Goal: Transaction & Acquisition: Purchase product/service

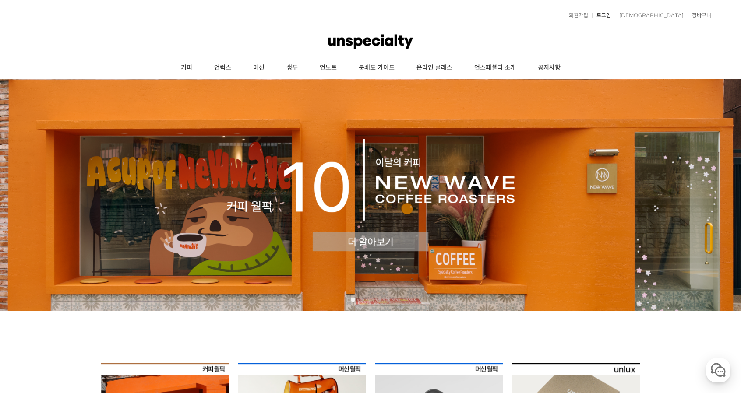
click at [611, 17] on link "로그인" at bounding box center [601, 15] width 19 height 5
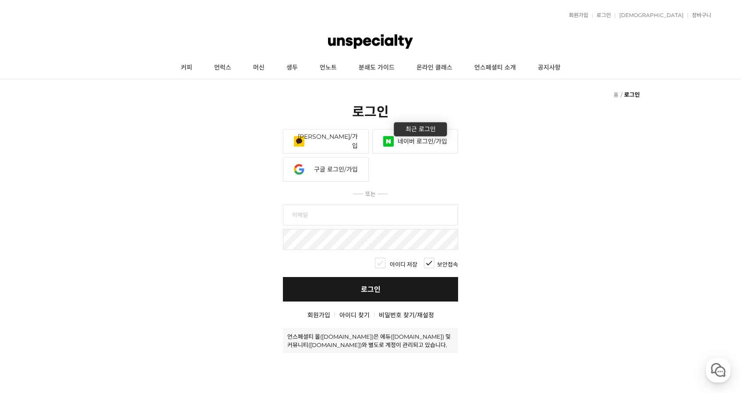
click at [354, 207] on input "text" at bounding box center [370, 214] width 175 height 21
type input "mikkim0628"
click at [422, 143] on link "네이버 로그인/가입" at bounding box center [415, 141] width 86 height 25
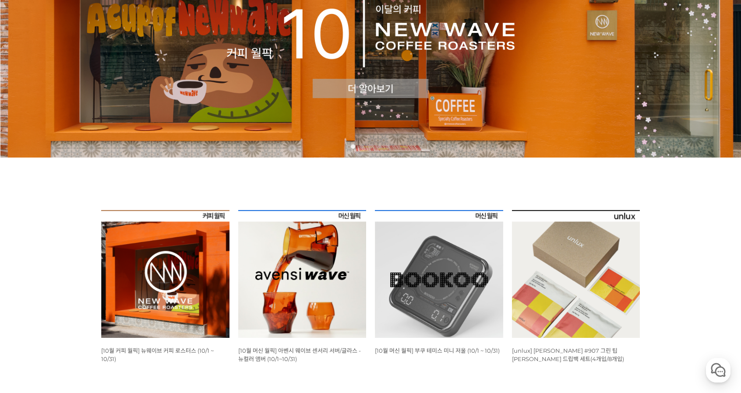
scroll to position [263, 0]
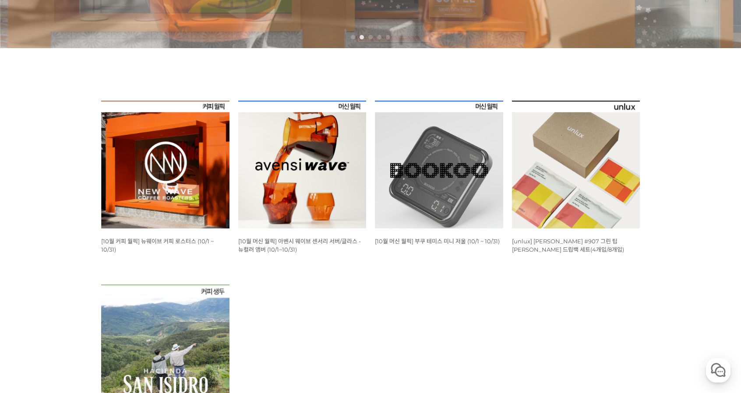
click at [166, 241] on span "[10월 커피 월픽] 뉴웨이브 커피 로스터스 (10/1 ~ 10/31)" at bounding box center [157, 245] width 112 height 15
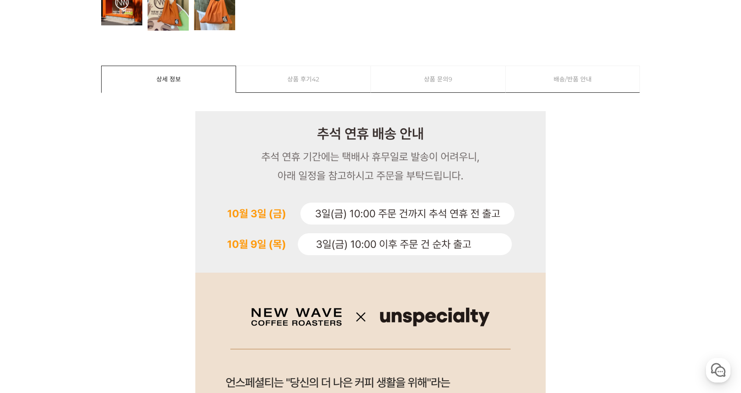
click at [309, 72] on link "상품 후기 42" at bounding box center [303, 79] width 134 height 26
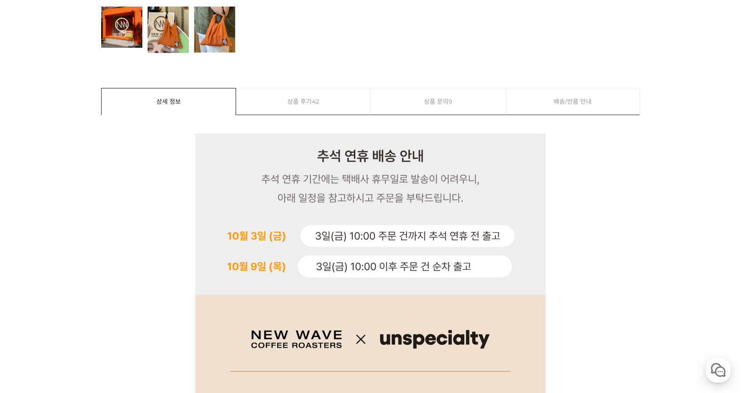
scroll to position [65, 0]
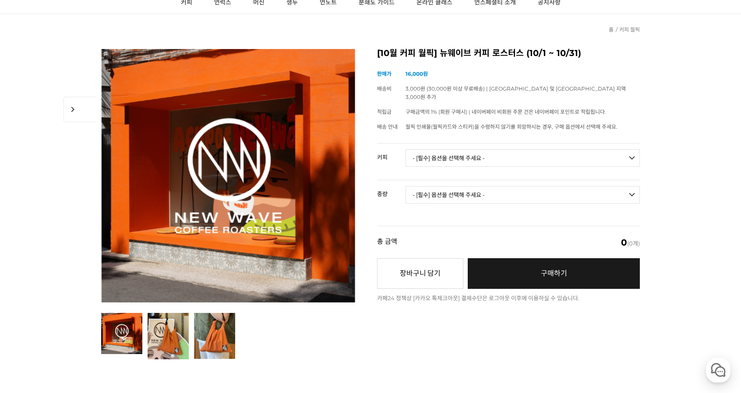
click at [467, 150] on select "- [필수] 옵션을 선택해 주세요 - ------------------- 언스페셜티 분쇄도 가이드 종이 받기 (주문 1건당 최대 1개 제공) …" at bounding box center [522, 158] width 234 height 18
select select "#7 에티오피아 시다마 뎀비 #1 에얼룸 내추럴"
click at [405, 149] on select "- [필수] 옵션을 선택해 주세요 - ------------------- 언스페셜티 분쇄도 가이드 종이 받기 (주문 1건당 최대 1개 제공) …" at bounding box center [522, 158] width 234 height 18
click at [540, 186] on select "- [필수] 옵션을 선택해 주세요 - ------------------- 200g" at bounding box center [522, 195] width 234 height 18
select select "200g"
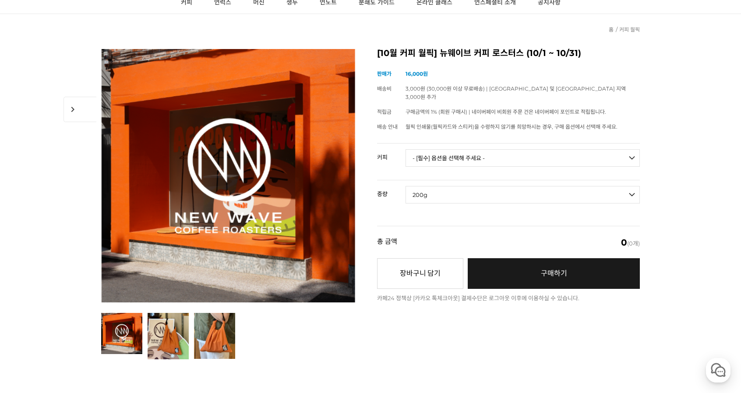
click at [405, 186] on select "- [필수] 옵션을 선택해 주세요 - ------------------- 200g" at bounding box center [522, 195] width 234 height 18
select select "*"
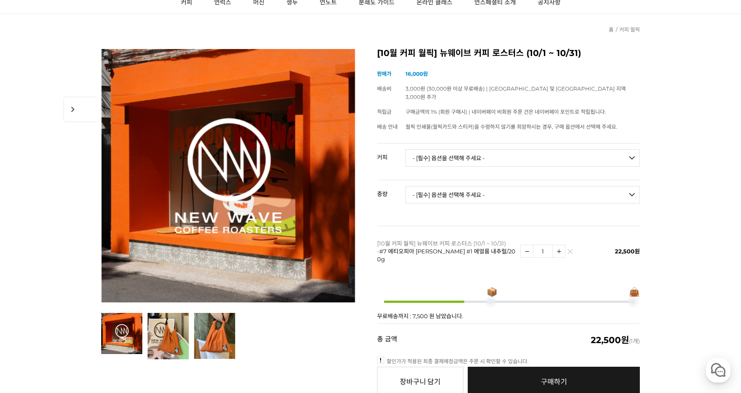
click at [558, 245] on img at bounding box center [558, 251] width 12 height 12
click at [563, 245] on img at bounding box center [558, 251] width 12 height 12
click at [558, 245] on img at bounding box center [558, 251] width 12 height 12
click at [559, 245] on img at bounding box center [558, 251] width 12 height 12
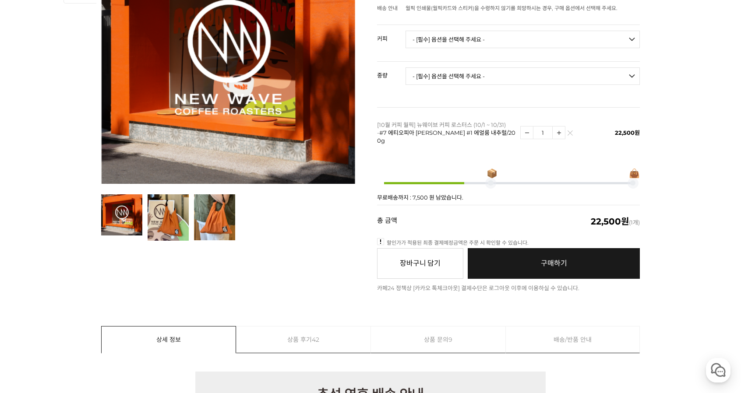
scroll to position [197, 0]
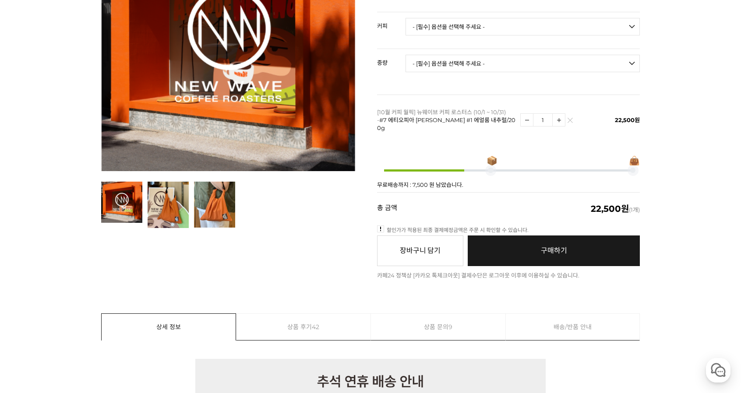
click at [563, 114] on img at bounding box center [558, 120] width 12 height 12
type input "2"
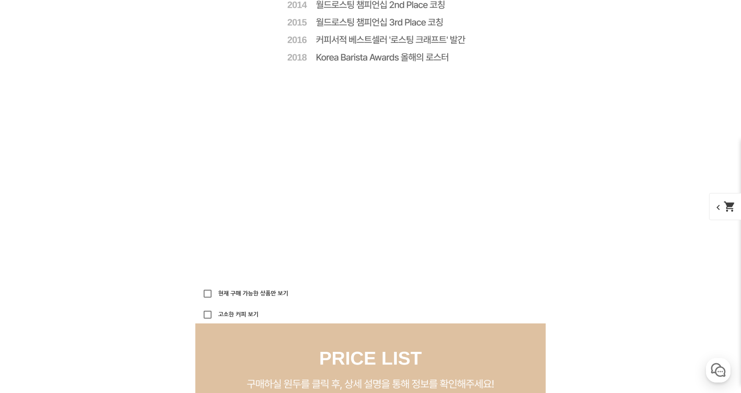
scroll to position [2308, 0]
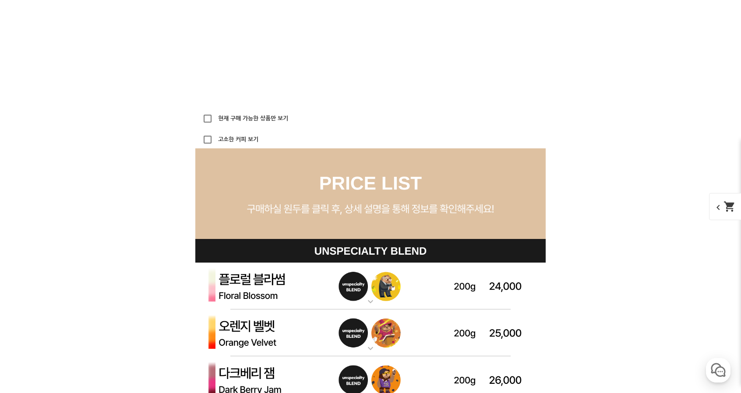
click at [237, 119] on label "현재 구매 가능한 상품만 보기" at bounding box center [252, 119] width 72 height 6
click at [216, 119] on input "현재 구매 가능한 상품만 보기" at bounding box center [208, 119] width 18 height 18
checkbox input "true"
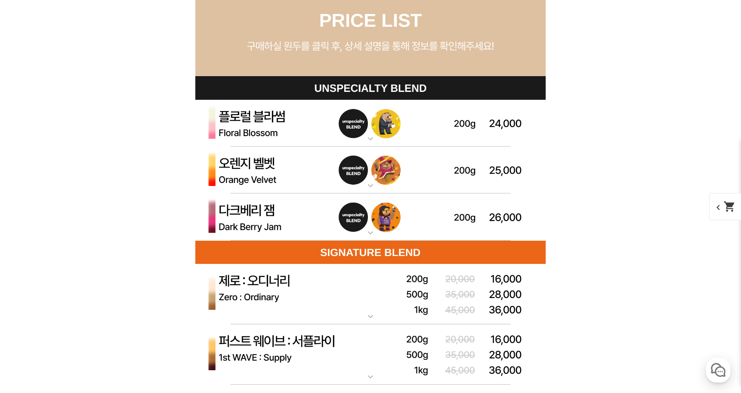
scroll to position [2527, 0]
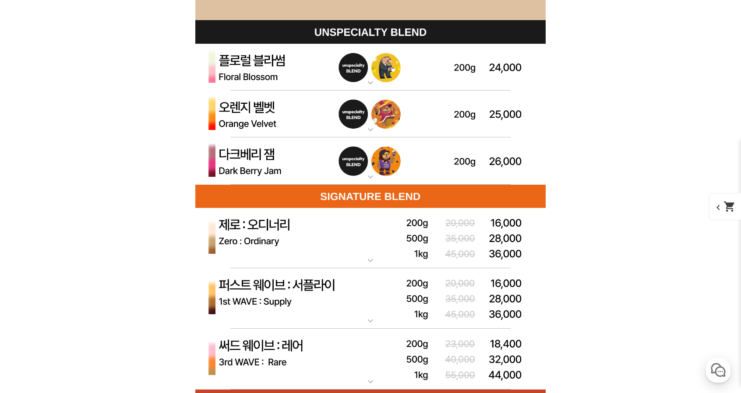
click at [371, 131] on mat-icon "expand_more" at bounding box center [371, 129] width 18 height 11
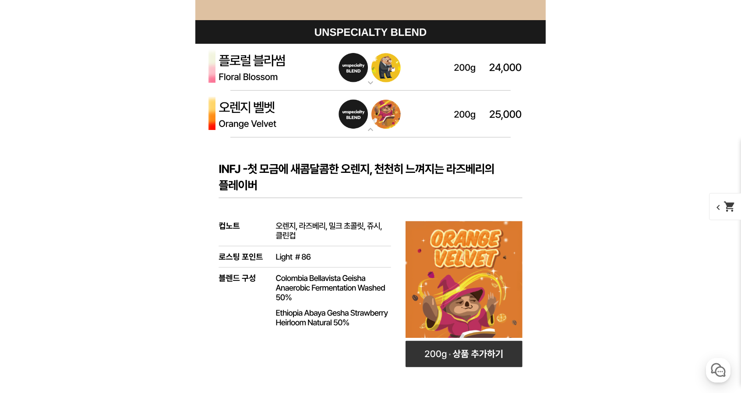
click at [380, 127] on img at bounding box center [370, 114] width 350 height 47
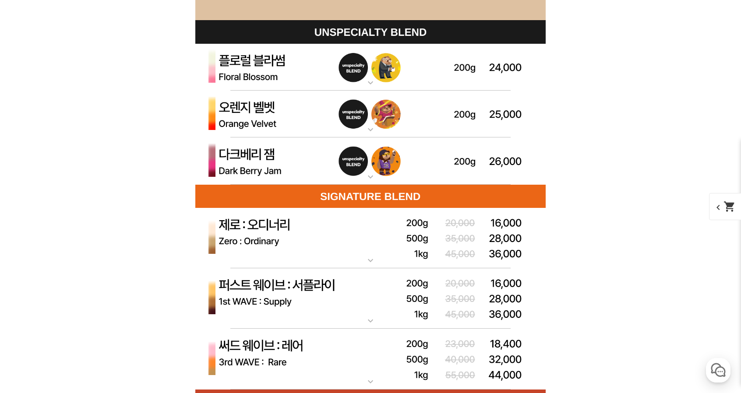
click at [369, 84] on mat-icon "expand_more" at bounding box center [371, 82] width 18 height 11
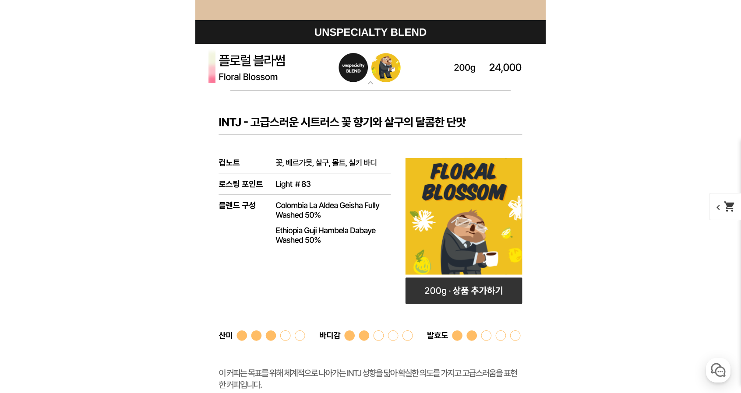
click at [369, 84] on mat-icon "expand_more" at bounding box center [371, 82] width 18 height 11
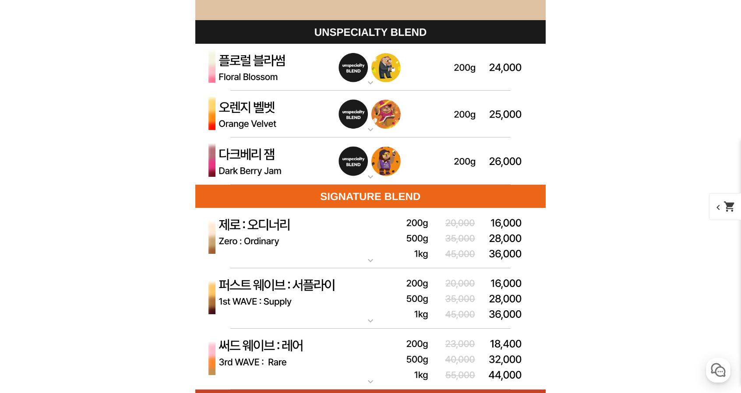
click at [369, 84] on mat-icon "expand_more" at bounding box center [371, 82] width 18 height 11
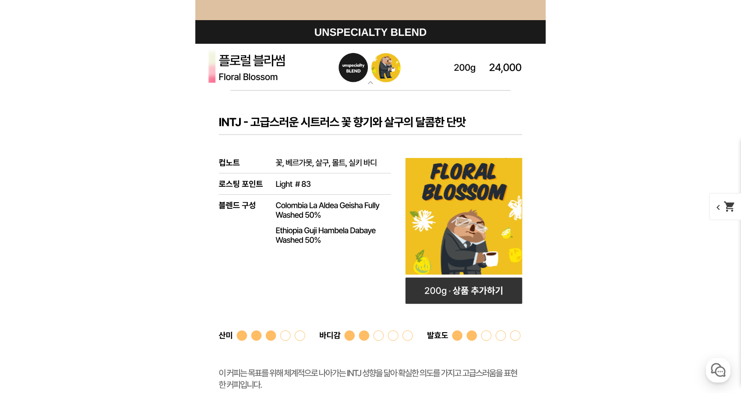
click at [369, 84] on mat-icon "expand_more" at bounding box center [371, 82] width 18 height 11
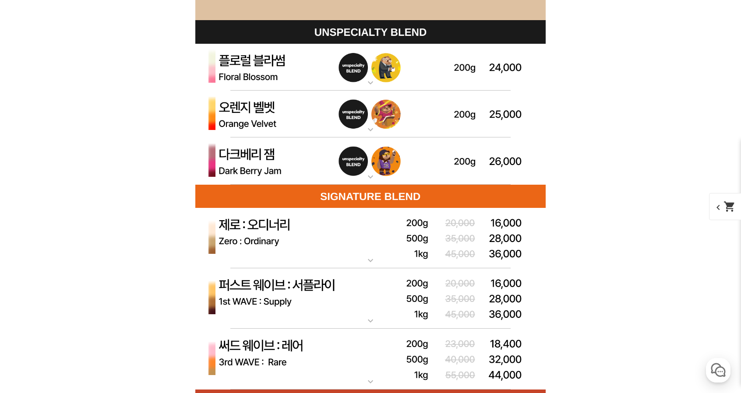
click at [369, 84] on div "expand_more 플로럴 블라썸 (언스페셜티 블렌드)" at bounding box center [370, 67] width 350 height 47
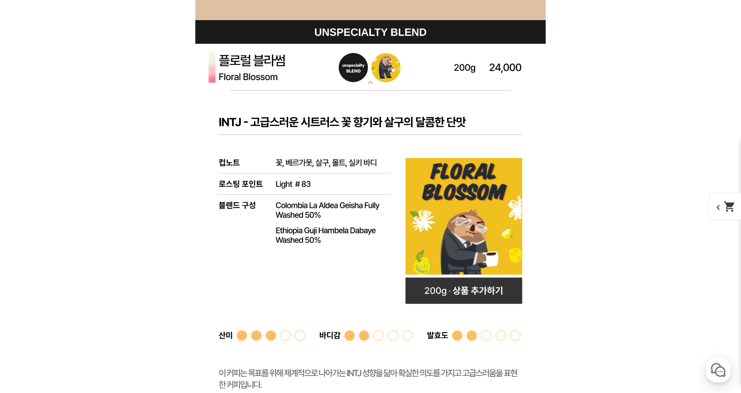
click at [369, 84] on mat-icon "expand_more" at bounding box center [371, 82] width 18 height 11
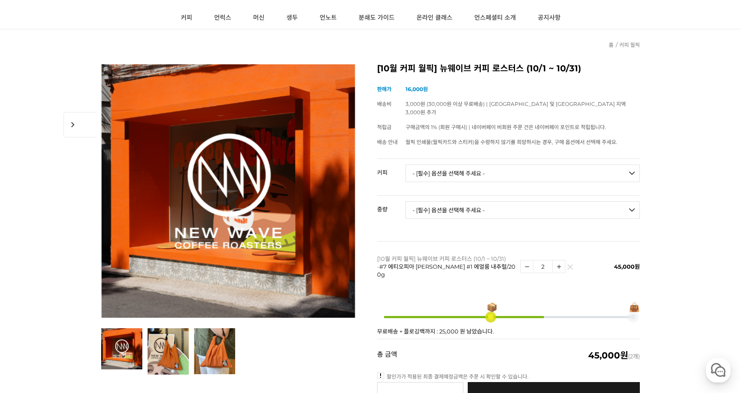
scroll to position [0, 0]
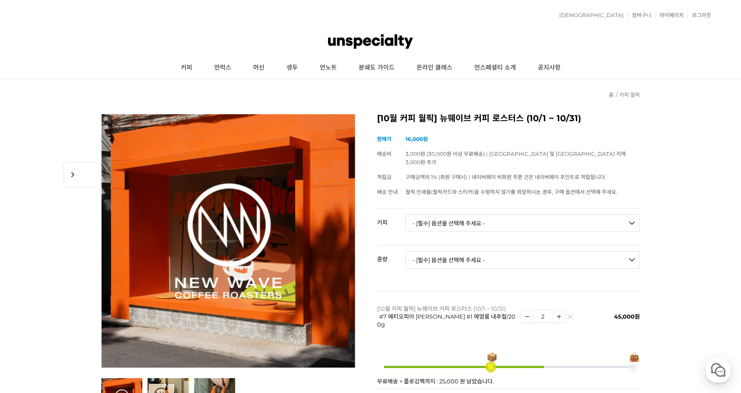
click at [638, 136] on td "16,000원" at bounding box center [522, 139] width 234 height 15
click at [539, 214] on select "- [필수] 옵션을 선택해 주세요 - ------------------- 언스페셜티 분쇄도 가이드 종이 받기 (주문 1건당 최대 1개 제공) …" at bounding box center [522, 223] width 234 height 18
select select "플로럴 블라썸 (언스페셜티 블렌드)"
click at [405, 214] on select "- [필수] 옵션을 선택해 주세요 - ------------------- 언스페셜티 분쇄도 가이드 종이 받기 (주문 1건당 최대 1개 제공) …" at bounding box center [522, 223] width 234 height 18
drag, startPoint x: 508, startPoint y: 251, endPoint x: 504, endPoint y: 254, distance: 5.0
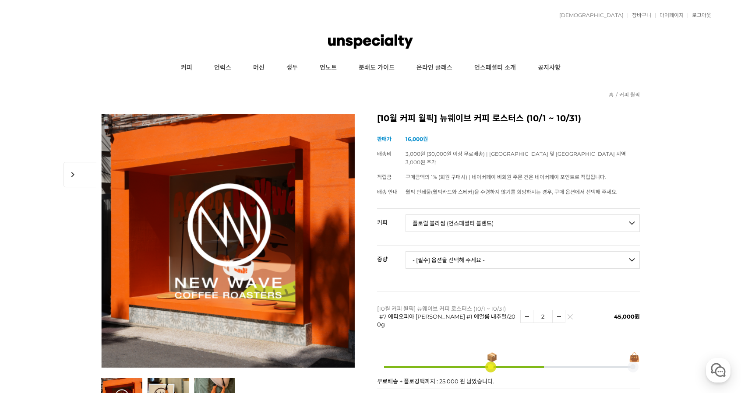
click at [508, 251] on select "- [필수] 옵션을 선택해 주세요 - ------------------- 200g" at bounding box center [522, 260] width 234 height 18
select select "200g"
click at [405, 251] on select "- [필수] 옵션을 선택해 주세요 - ------------------- 200g" at bounding box center [522, 260] width 234 height 18
select select "*"
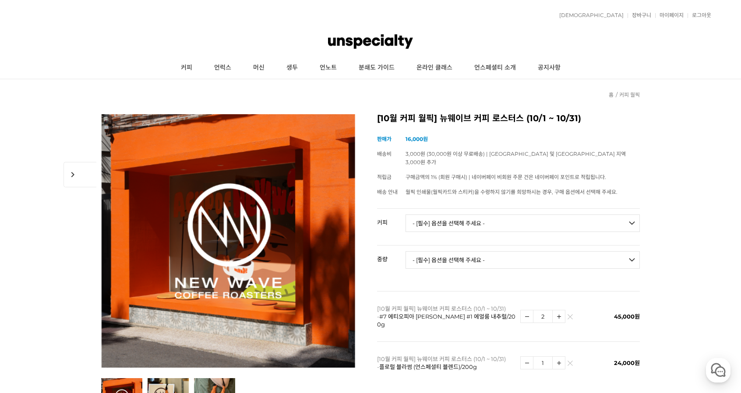
drag, startPoint x: 621, startPoint y: 295, endPoint x: 626, endPoint y: -18, distance: 312.5
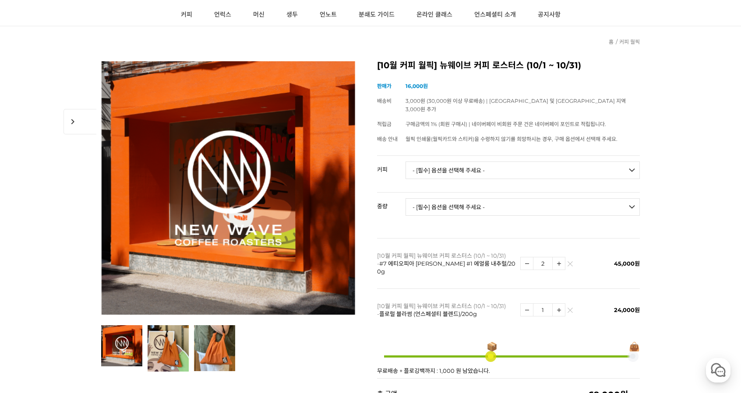
scroll to position [44, 0]
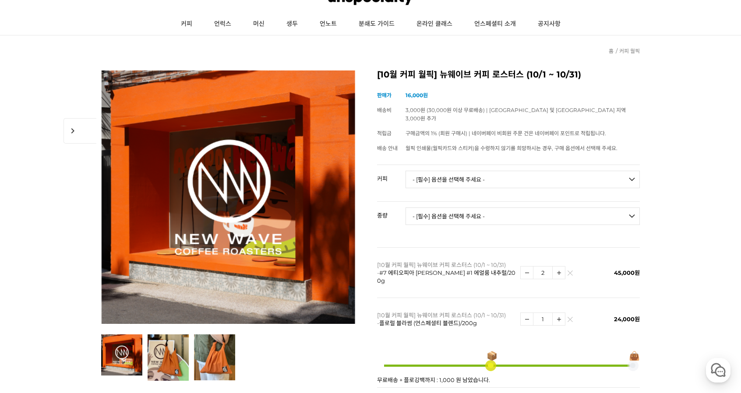
click at [523, 173] on select "- [필수] 옵션을 선택해 주세요 - ------------------- 언스페셜티 분쇄도 가이드 종이 받기 (주문 1건당 최대 1개 제공) …" at bounding box center [522, 180] width 234 height 18
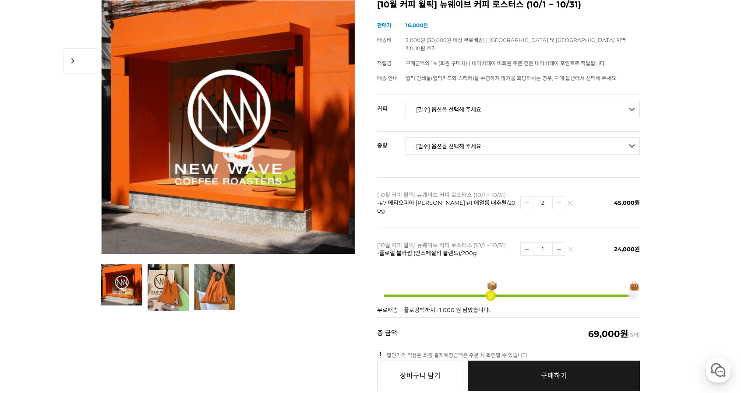
scroll to position [131, 0]
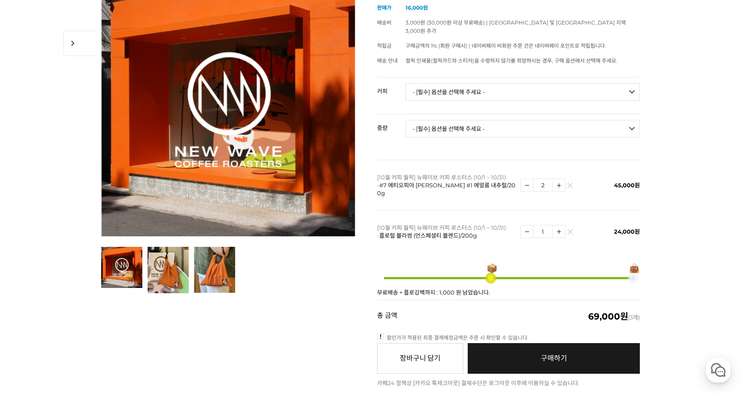
drag, startPoint x: 550, startPoint y: 76, endPoint x: 548, endPoint y: 83, distance: 7.1
click at [550, 83] on select "- [필수] 옵션을 선택해 주세요 - ------------------- 언스페셜티 분쇄도 가이드 종이 받기 (주문 1건당 최대 1개 제공) …" at bounding box center [522, 92] width 234 height 18
click at [548, 83] on select "- [필수] 옵션을 선택해 주세요 - ------------------- 언스페셜티 분쇄도 가이드 종이 받기 (주문 1건당 최대 1개 제공) …" at bounding box center [522, 92] width 234 height 18
drag, startPoint x: 548, startPoint y: 84, endPoint x: 548, endPoint y: 91, distance: 7.0
click at [548, 84] on select "- [필수] 옵션을 선택해 주세요 - ------------------- 언스페셜티 분쇄도 가이드 종이 받기 (주문 1건당 최대 1개 제공) …" at bounding box center [522, 92] width 234 height 18
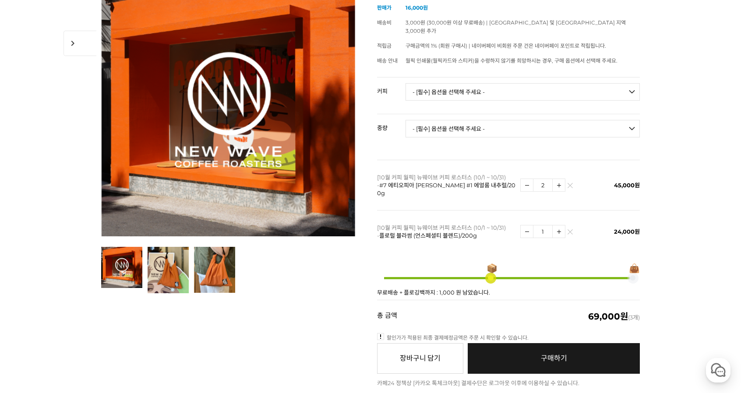
click at [501, 89] on select "- [필수] 옵션을 선택해 주세요 - ------------------- 언스페셜티 분쇄도 가이드 종이 받기 (주문 1건당 최대 1개 제공) …" at bounding box center [522, 92] width 234 height 18
select select "책 '로스팅 크래프트'"
click at [405, 83] on select "- [필수] 옵션을 선택해 주세요 - ------------------- 언스페셜티 분쇄도 가이드 종이 받기 (주문 1건당 최대 1개 제공) …" at bounding box center [522, 92] width 234 height 18
click at [533, 120] on select "- [필수] 옵션을 선택해 주세요 - ------------------- 해당없음" at bounding box center [522, 129] width 234 height 18
select select "해당없음"
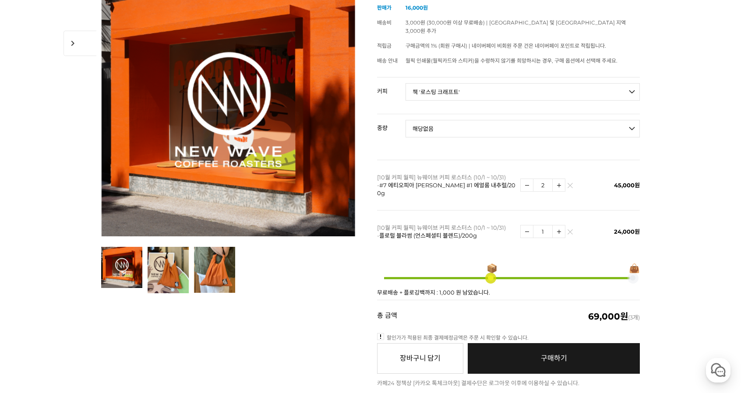
click at [405, 120] on select "- [필수] 옵션을 선택해 주세요 - ------------------- 해당없음" at bounding box center [522, 129] width 234 height 18
select select "*"
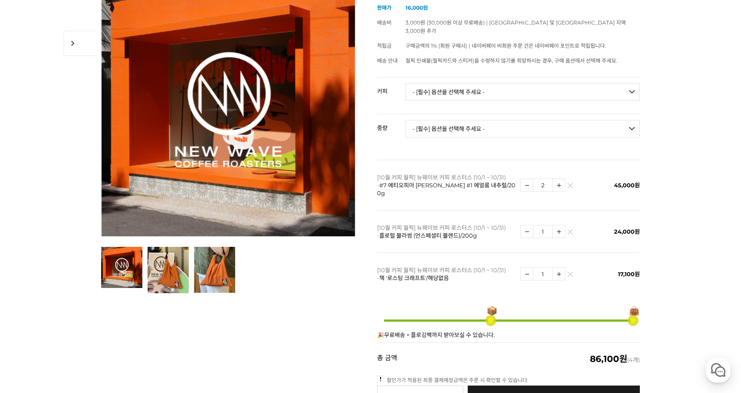
click at [522, 179] on img at bounding box center [526, 185] width 12 height 12
click at [559, 179] on img at bounding box center [558, 185] width 12 height 12
type input "2"
click at [525, 268] on img at bounding box center [526, 274] width 12 height 12
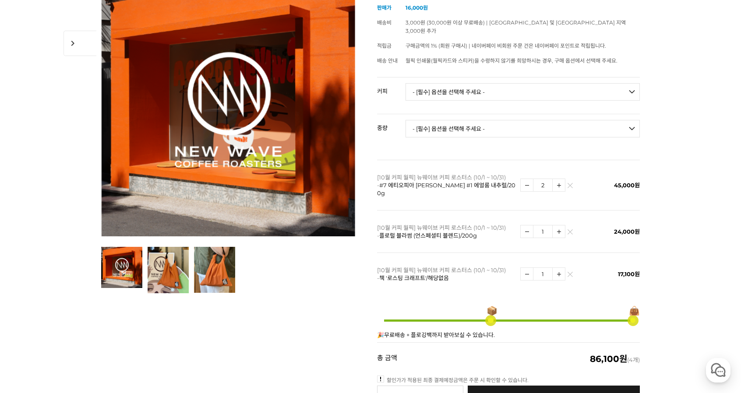
drag, startPoint x: 662, startPoint y: 247, endPoint x: 646, endPoint y: 252, distance: 15.9
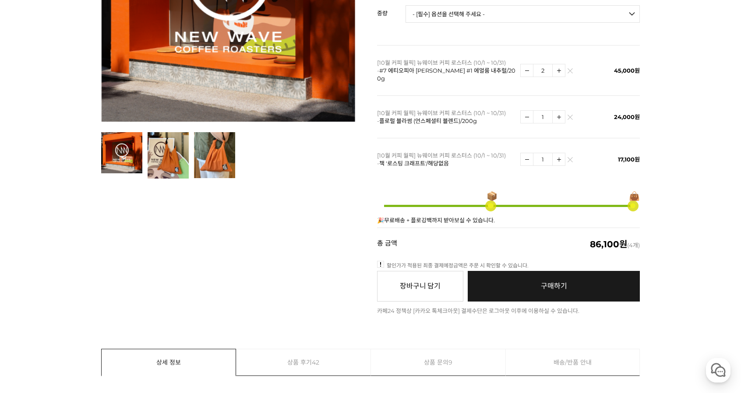
scroll to position [306, 0]
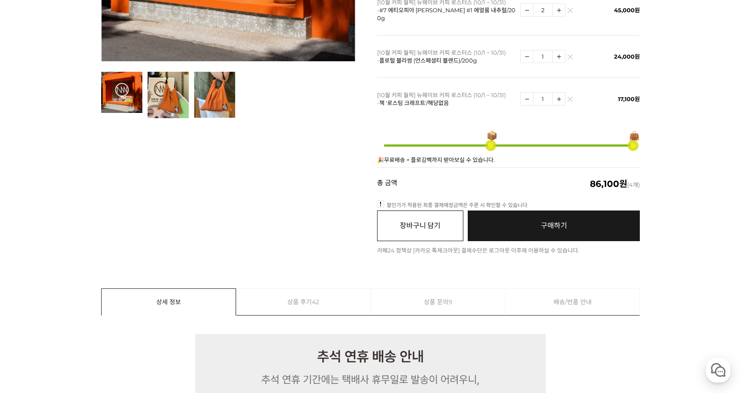
click at [443, 214] on button "장바구니 담기" at bounding box center [420, 226] width 86 height 31
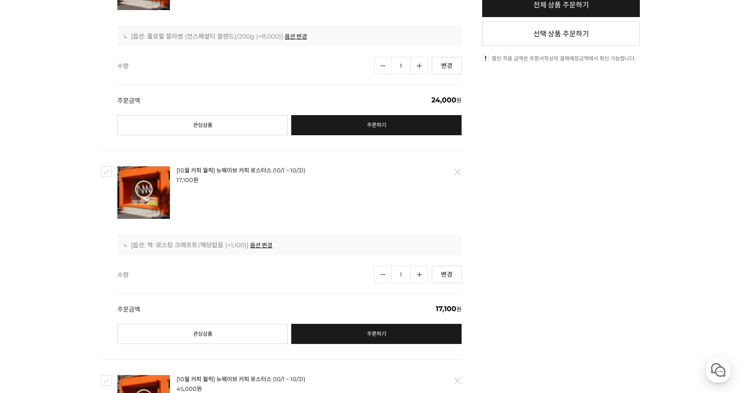
scroll to position [350, 0]
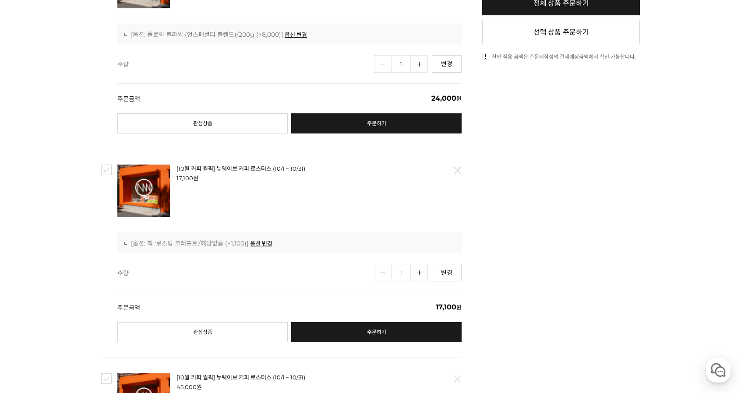
click at [102, 170] on input "checkbox" at bounding box center [106, 170] width 11 height 11
checkbox input "true"
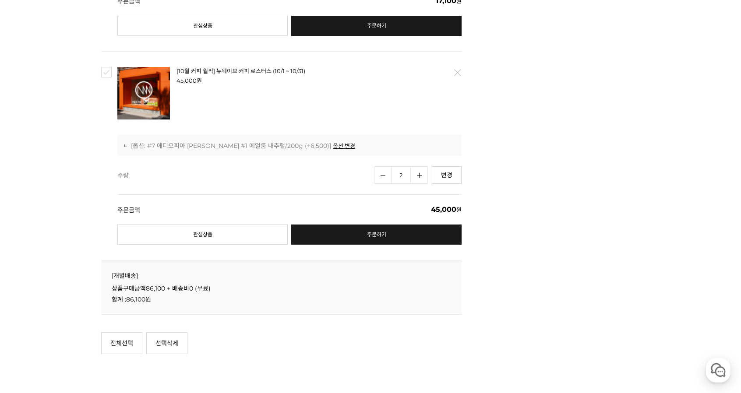
scroll to position [875, 0]
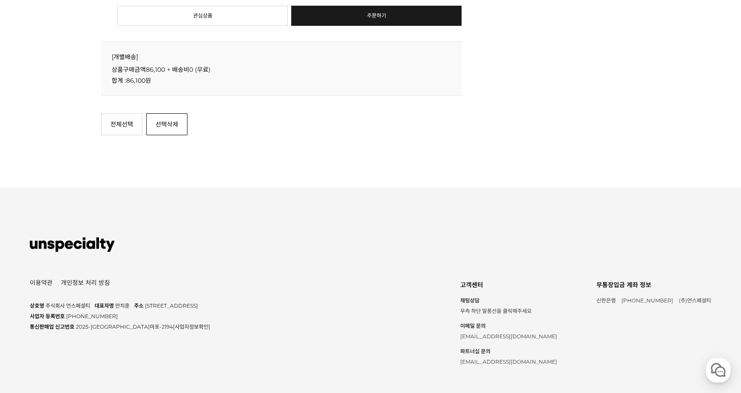
click at [173, 127] on link "선택삭제" at bounding box center [166, 124] width 41 height 22
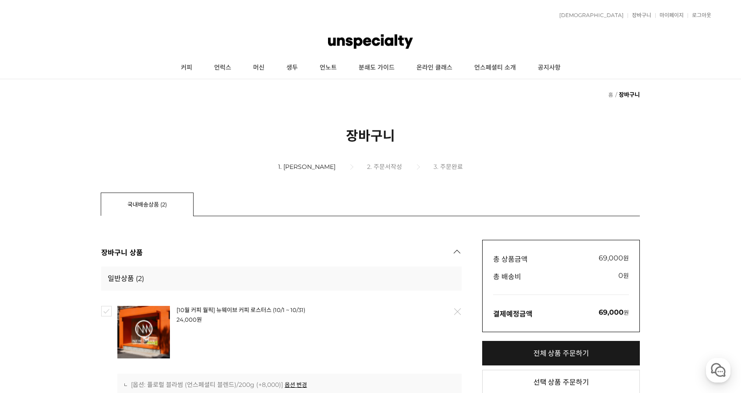
click at [341, 50] on img at bounding box center [370, 41] width 85 height 26
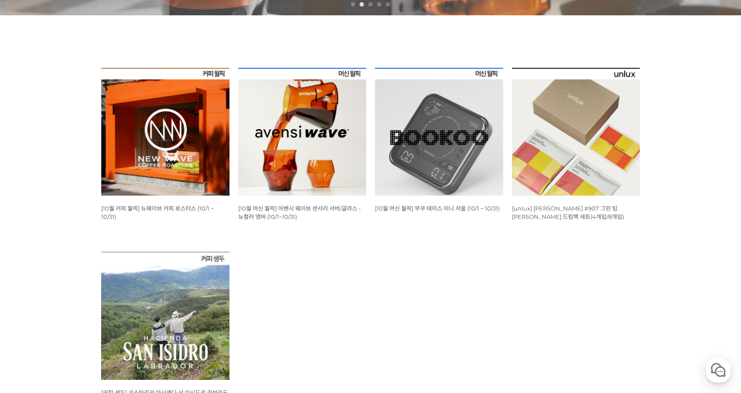
scroll to position [306, 0]
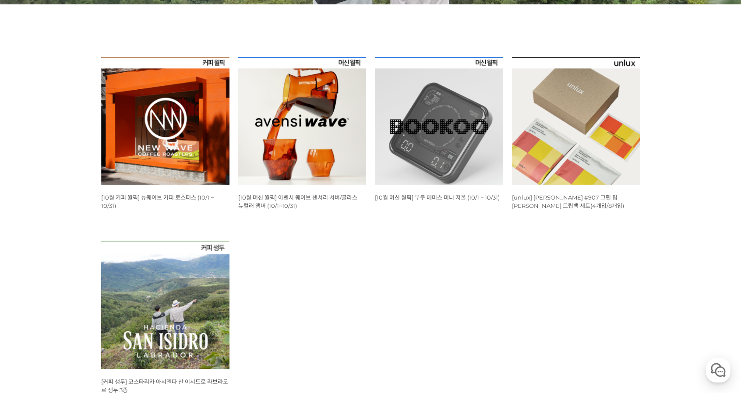
click at [467, 226] on ul "WISH ADD OPTION 상품명 : [10월 커피 월픽] 뉴웨이브 커피 로스터스 (10/1 ~ 10/31) 판매가 : 16,000원 WIS…" at bounding box center [370, 241] width 547 height 368
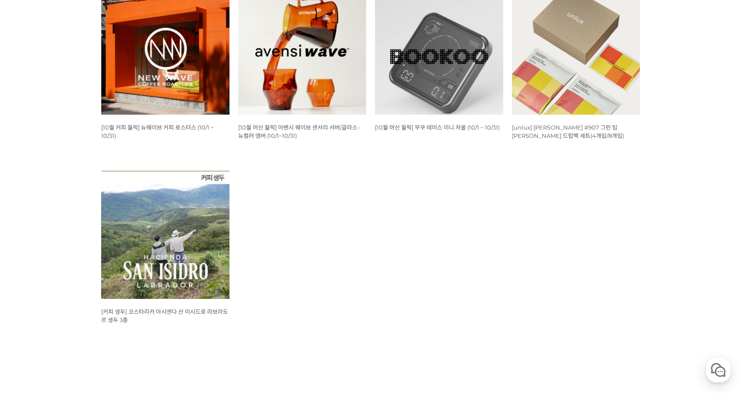
scroll to position [350, 0]
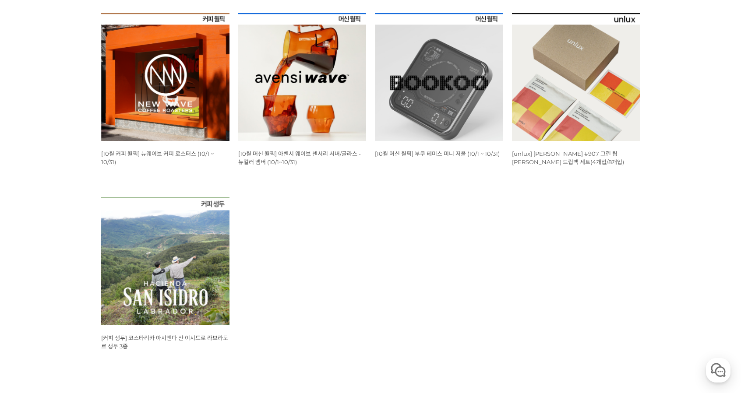
click at [334, 156] on span "[10월 머신 월픽] 아벤시 웨이브 센서리 서버/글라스 - 뉴컬러 앰버 (10/1~10/31)" at bounding box center [299, 157] width 123 height 15
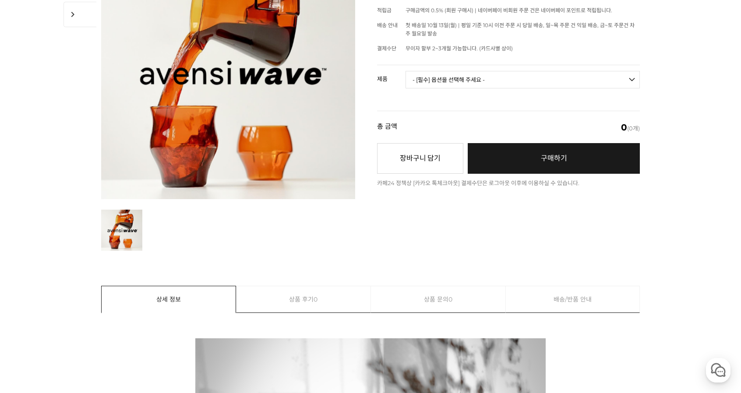
scroll to position [88, 0]
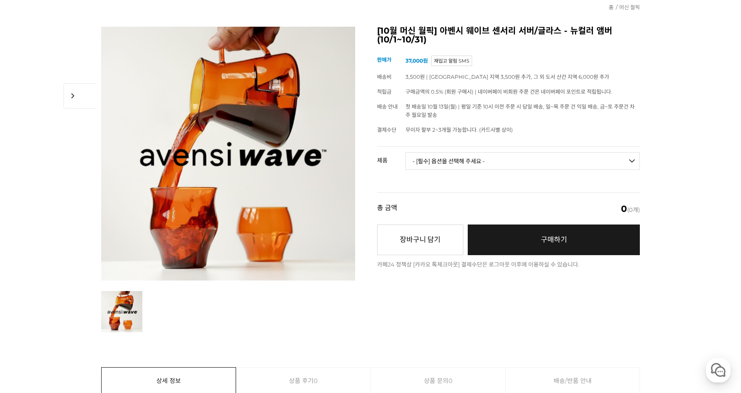
click at [462, 162] on select "- [필수] 옵션을 선택해 주세요 - ------------------- 웨이브 앰버 3종 세트 [품절] 사이클론 센서리 서버 앰버 [품절] …" at bounding box center [522, 161] width 234 height 18
click at [405, 152] on select "- [필수] 옵션을 선택해 주세요 - ------------------- 웨이브 앰버 3종 세트 [품절] 사이클론 센서리 서버 앰버 [품절] …" at bounding box center [522, 161] width 234 height 18
select select "*"
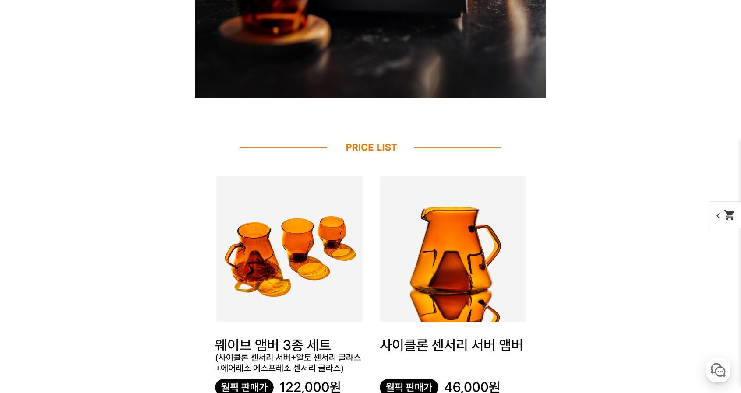
scroll to position [0, 0]
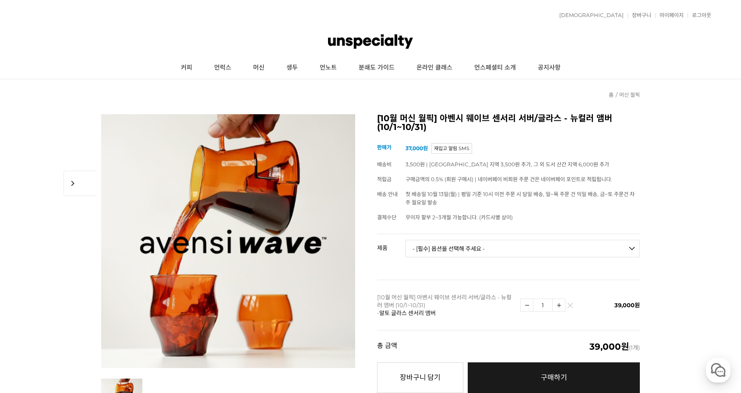
click at [356, 38] on img at bounding box center [370, 41] width 85 height 26
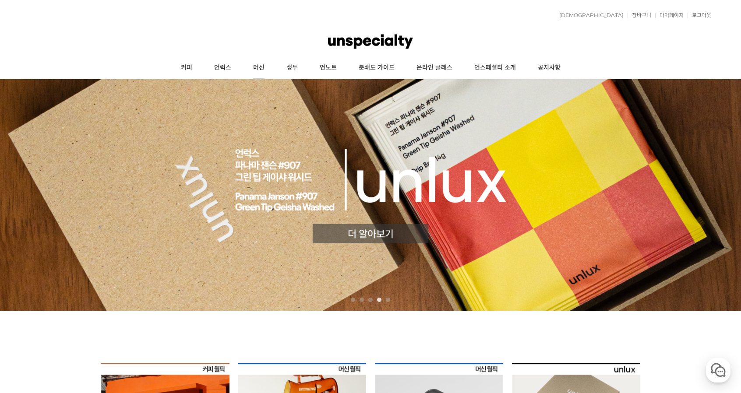
click at [260, 70] on link "머신" at bounding box center [258, 68] width 33 height 22
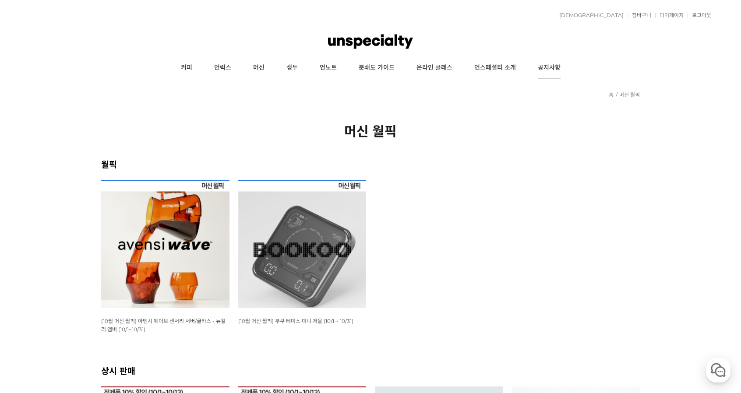
drag, startPoint x: 544, startPoint y: 262, endPoint x: 558, endPoint y: 58, distance: 204.8
click at [372, 26] on div "적립금 699원 예치금 쿠폰 0 관심상품 장바구니 2개 ( 69,000원 ) 주문조회 장바구니 내정보수정 마이페이지 최근본상품 로그아웃 고객센…" at bounding box center [370, 15] width 681 height 22
click at [369, 31] on img at bounding box center [370, 41] width 85 height 26
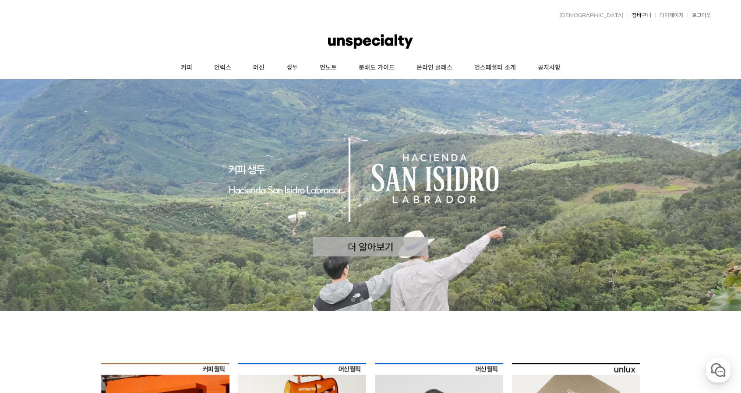
click at [641, 18] on link "장바구니" at bounding box center [639, 15] width 24 height 5
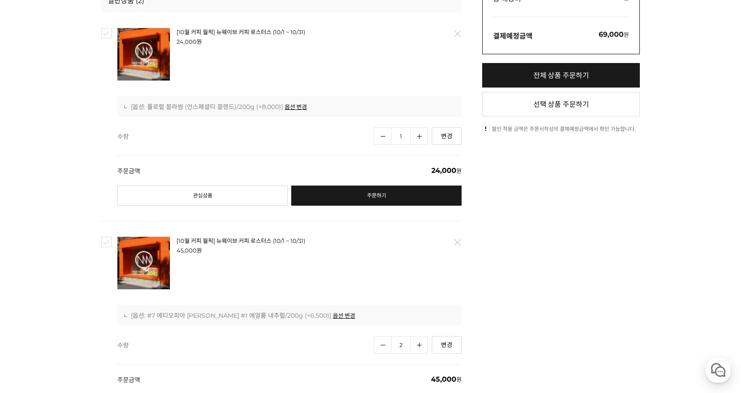
scroll to position [306, 0]
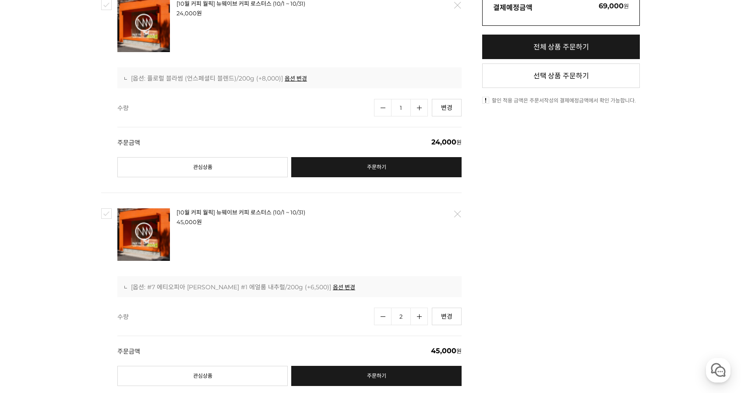
click at [102, 209] on input "checkbox" at bounding box center [106, 213] width 11 height 11
checkbox input "true"
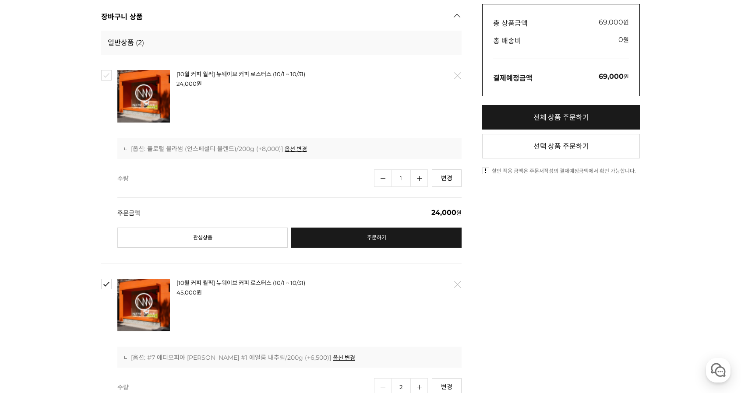
scroll to position [219, 0]
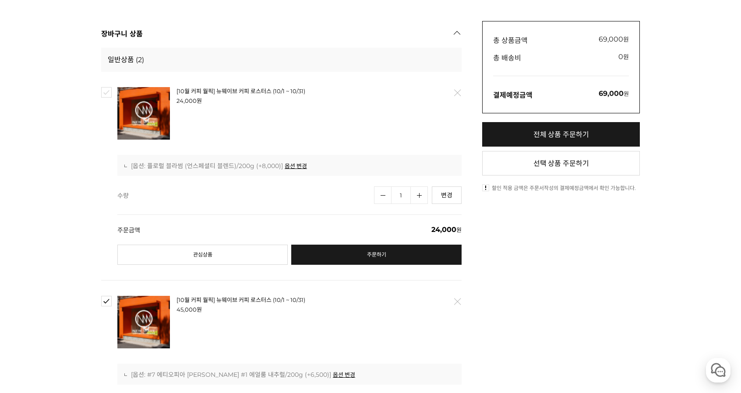
click at [102, 98] on div "[10월 커피 월픽] 뉴웨이브 커피 로스터스 (10/1 ~ 10/31) 24,000 원 -0 원 배송 : 0원 [무료] / 개별배송 배송주기 …" at bounding box center [281, 176] width 360 height 208
click at [106, 95] on input "checkbox" at bounding box center [106, 92] width 11 height 11
checkbox input "true"
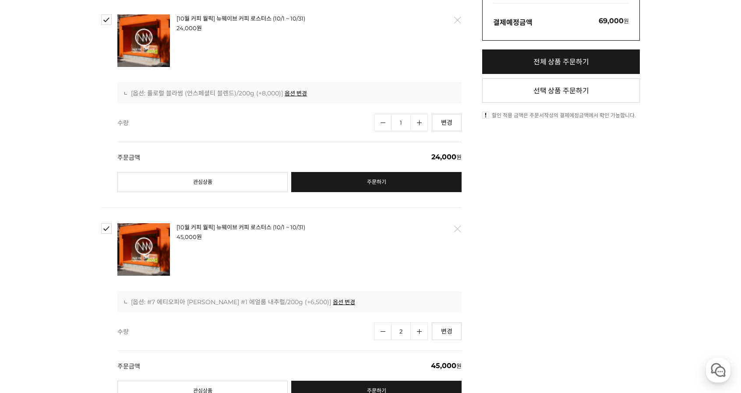
scroll to position [306, 0]
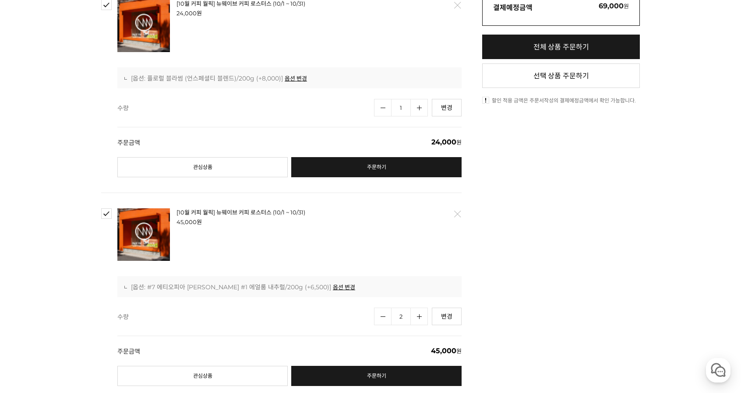
click at [558, 42] on link "전체 상품 주문하기" at bounding box center [561, 47] width 158 height 25
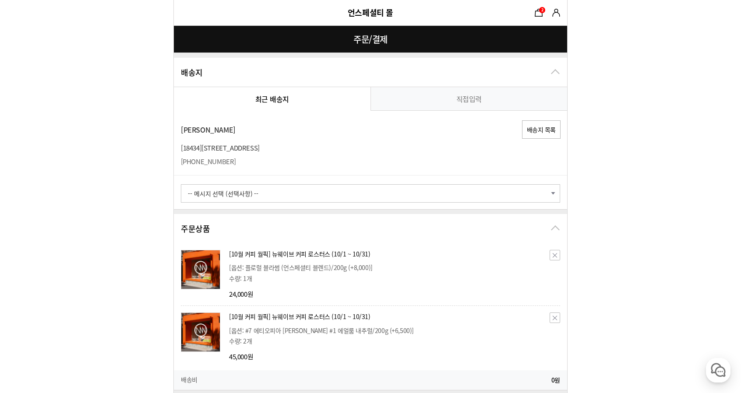
click at [294, 195] on select "-- 메시지 선택 (선택사항) -- 배송 전에 미리 연락바랍니다. 부재 시 경비실에 맡겨주세요. 부재 시 문 앞에 놓아주세요. 빠른 배송 부탁…" at bounding box center [370, 193] width 379 height 18
click at [294, 197] on select "-- 메시지 선택 (선택사항) -- 배송 전에 미리 연락바랍니다. 부재 시 경비실에 맡겨주세요. 부재 시 문 앞에 놓아주세요. 빠른 배송 부탁…" at bounding box center [370, 193] width 379 height 18
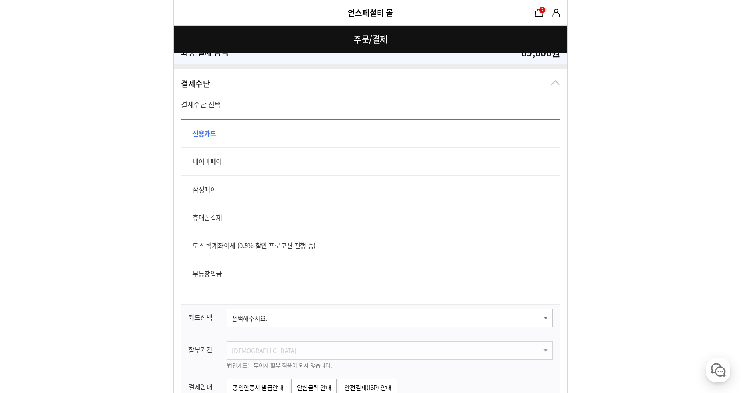
scroll to position [569, 0]
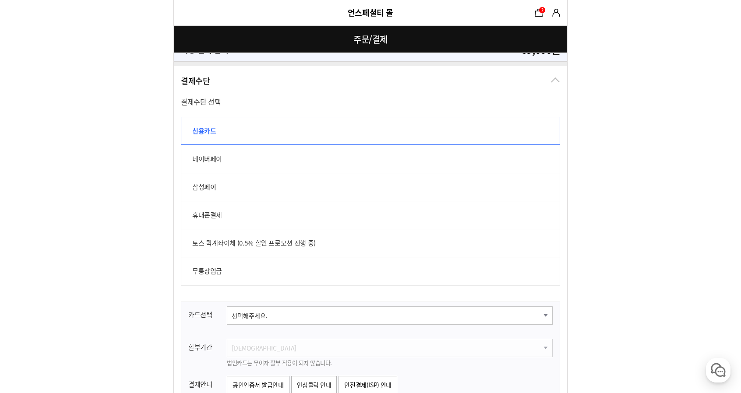
click at [227, 187] on label "삼성페이" at bounding box center [370, 187] width 379 height 28
click at [190, 183] on input "삼성페이" at bounding box center [186, 178] width 10 height 10
radio input "true"
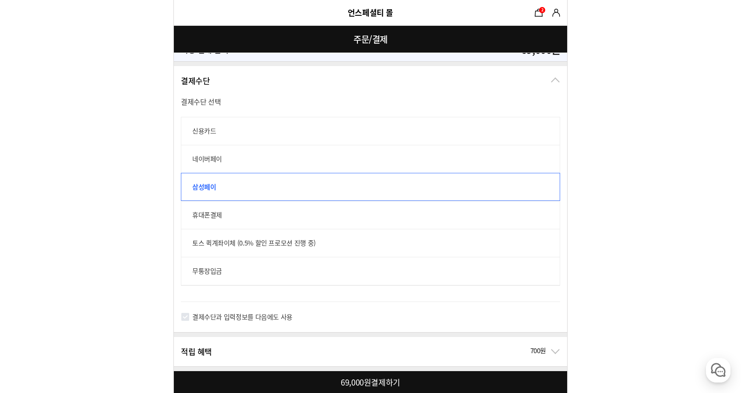
click at [232, 167] on label "네이버페이" at bounding box center [370, 159] width 379 height 28
click at [190, 154] on input "네이버페이" at bounding box center [186, 150] width 10 height 10
radio input "true"
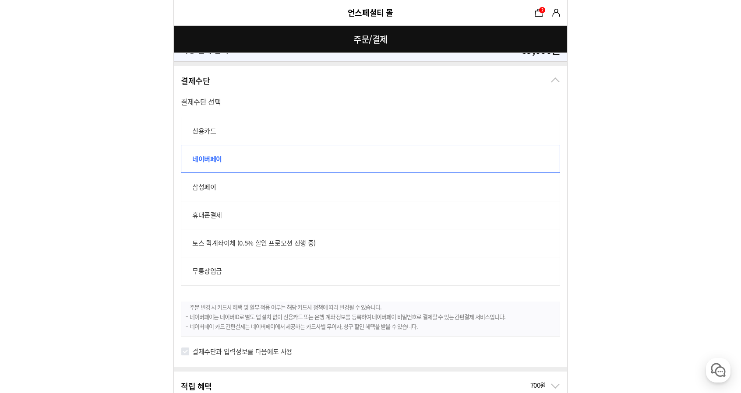
click at [209, 133] on label "신용카드" at bounding box center [370, 131] width 379 height 28
click at [190, 126] on input "신용카드" at bounding box center [186, 122] width 10 height 10
radio input "true"
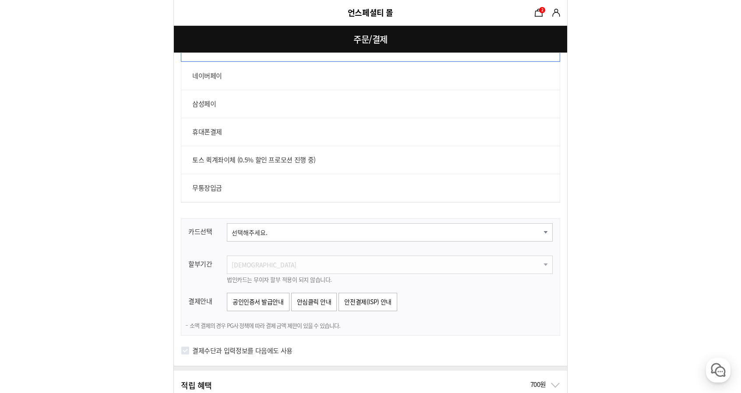
scroll to position [656, 0]
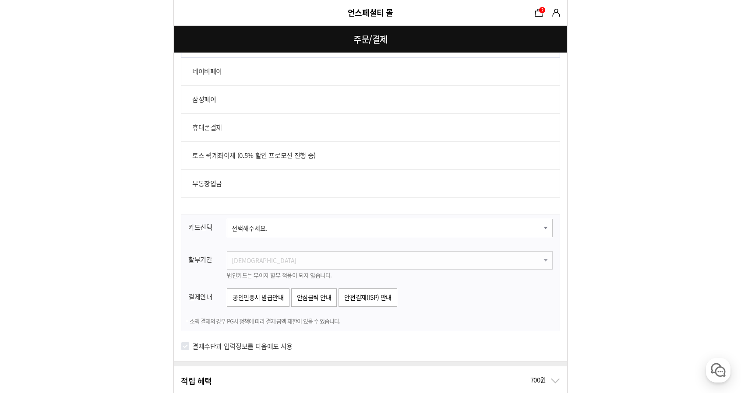
click at [274, 230] on select "선택해주세요. 신한카드 비씨카드 우리카드 KB국민카드 롯데카드 현대카드 삼성카드 NH카드 하나카드 씨티카드 카카오뱅크 광주카드 전북카드 수협카…" at bounding box center [390, 228] width 326 height 18
select select "card_17"
click at [227, 219] on select "선택해주세요. 신한카드 비씨카드 우리카드 KB국민카드 롯데카드 현대카드 삼성카드 NH카드 하나카드 씨티카드 카카오뱅크 광주카드 전북카드 수협카…" at bounding box center [390, 228] width 326 height 18
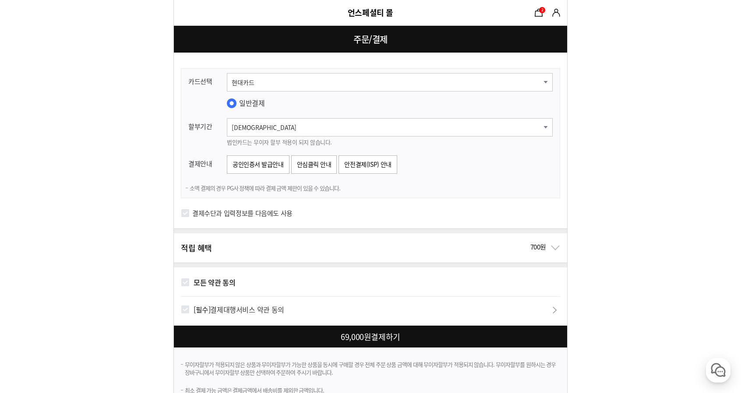
scroll to position [817, 0]
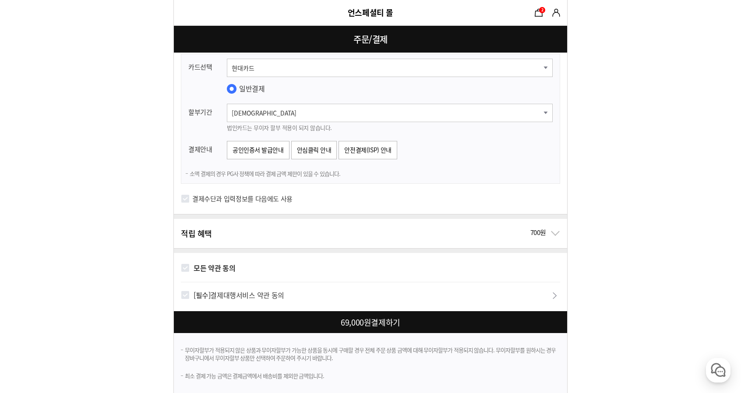
click at [216, 253] on div "모든 약관 동의" at bounding box center [370, 267] width 379 height 29
click at [218, 269] on label "모든 약관 동의" at bounding box center [214, 268] width 42 height 13
click at [190, 269] on input "모든 약관 동의" at bounding box center [185, 267] width 9 height 9
checkbox input "true"
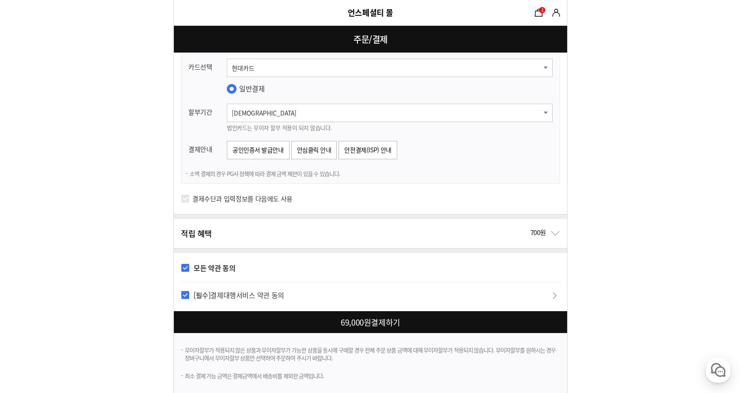
checkbox input "true"
click at [553, 225] on div "적립 혜택 700원" at bounding box center [370, 233] width 393 height 29
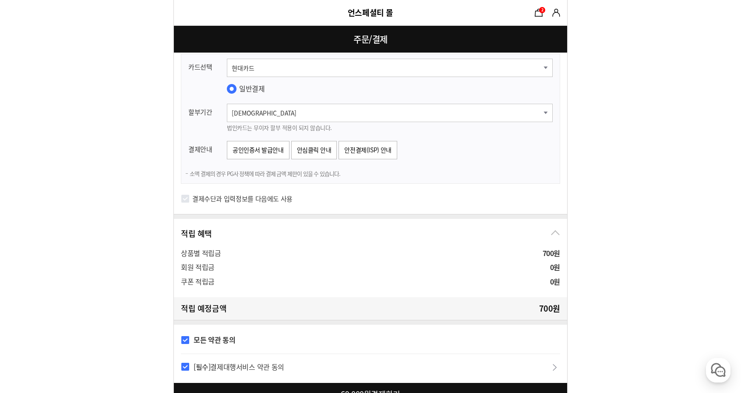
click at [553, 225] on div "적립 혜택 700원" at bounding box center [370, 233] width 393 height 29
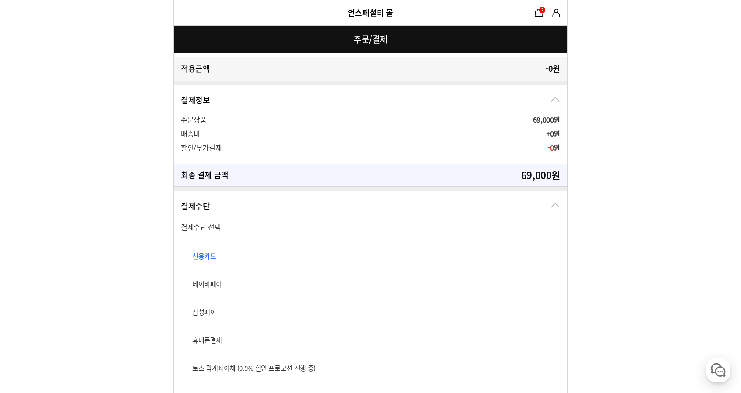
scroll to position [248, 0]
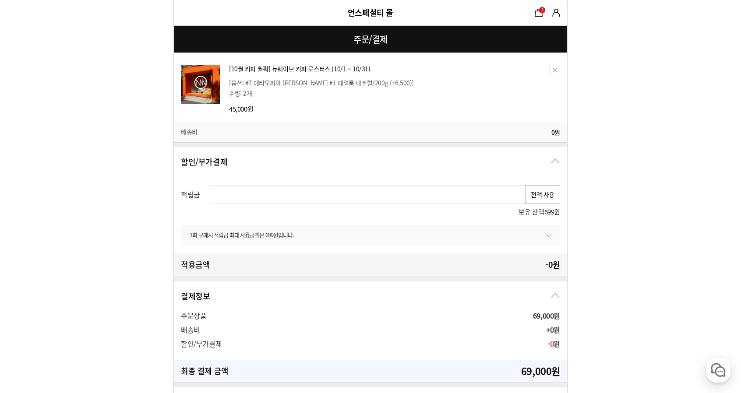
click at [539, 198] on button "전액 사용" at bounding box center [542, 194] width 35 height 18
type input "699"
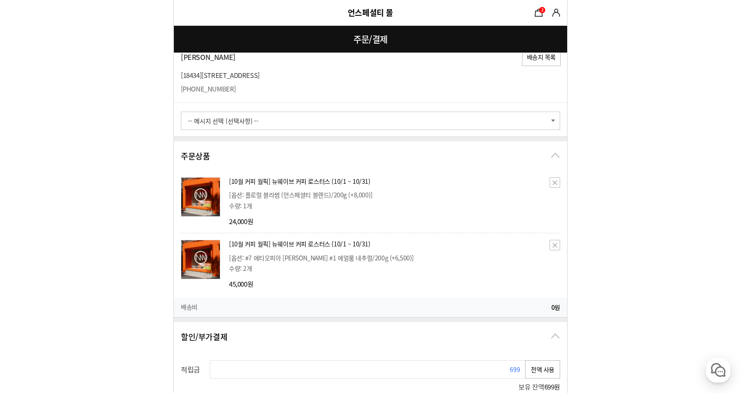
scroll to position [291, 0]
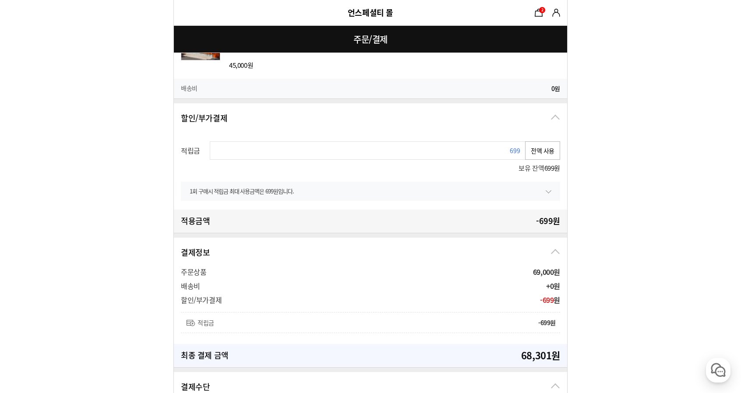
click at [530, 156] on button "전액 사용" at bounding box center [542, 150] width 35 height 18
click at [545, 149] on button "전액 사용" at bounding box center [542, 150] width 35 height 18
click at [553, 119] on div "할인/부가결제 - 699 원" at bounding box center [370, 117] width 393 height 29
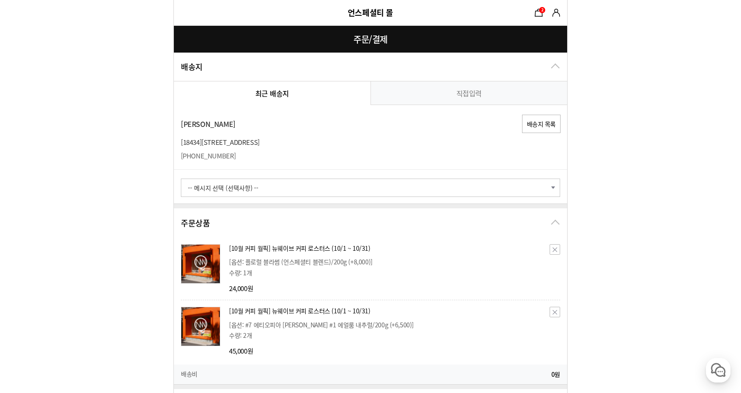
scroll to position [0, 0]
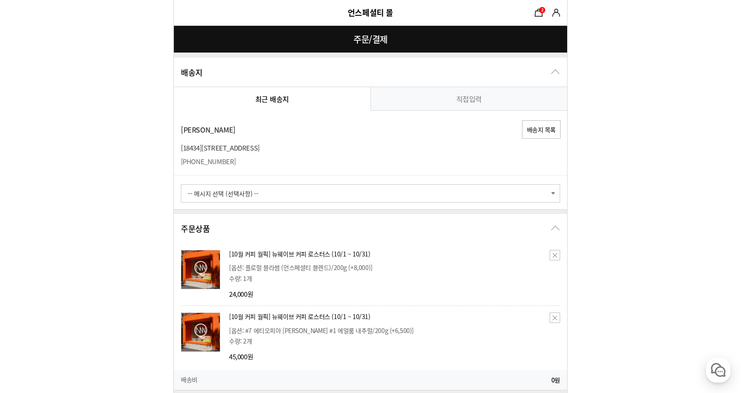
click at [293, 252] on link "[10월 커피 월픽] 뉴웨이브 커피 로스터스 (10/1 ~ 10/31)" at bounding box center [299, 253] width 141 height 9
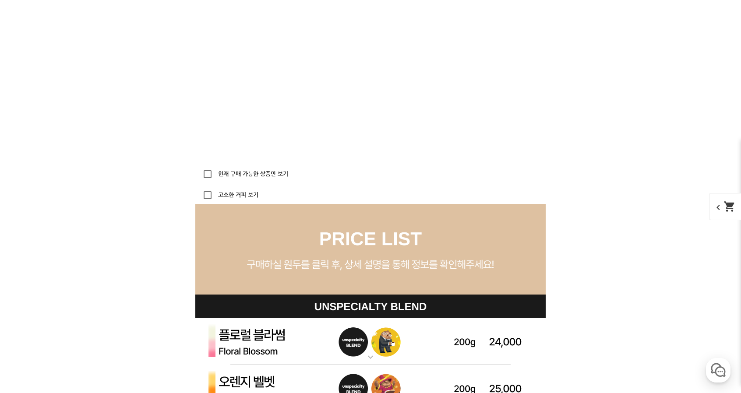
scroll to position [2559, 0]
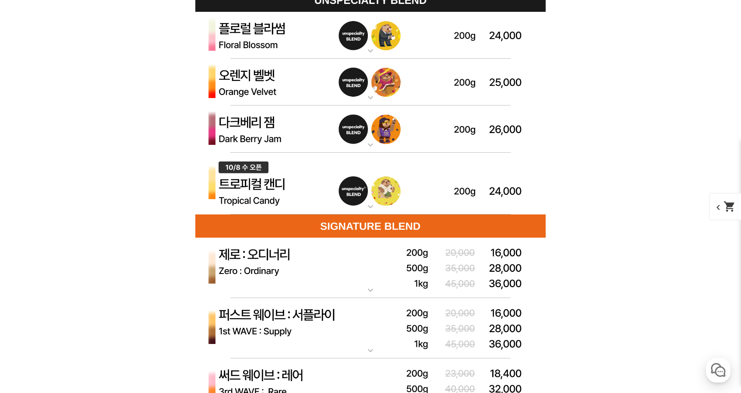
click at [375, 210] on mat-icon "expand_more" at bounding box center [371, 206] width 18 height 11
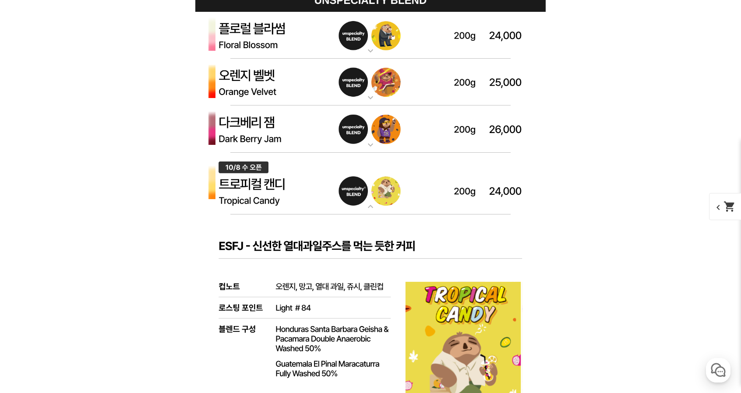
click at [370, 50] on mat-icon "expand_more" at bounding box center [371, 51] width 18 height 11
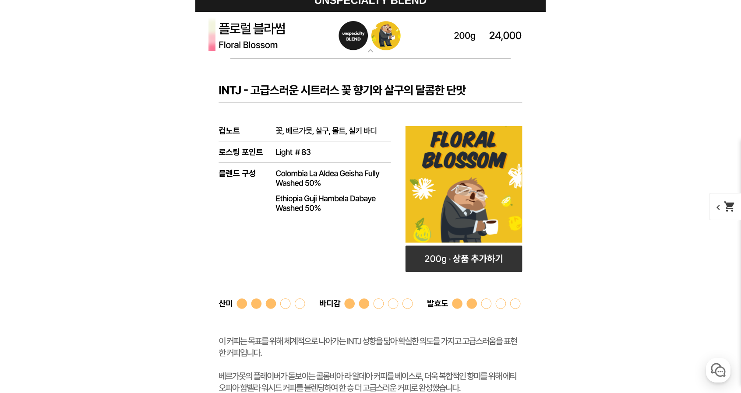
click at [370, 50] on mat-icon "expand_more" at bounding box center [371, 51] width 18 height 11
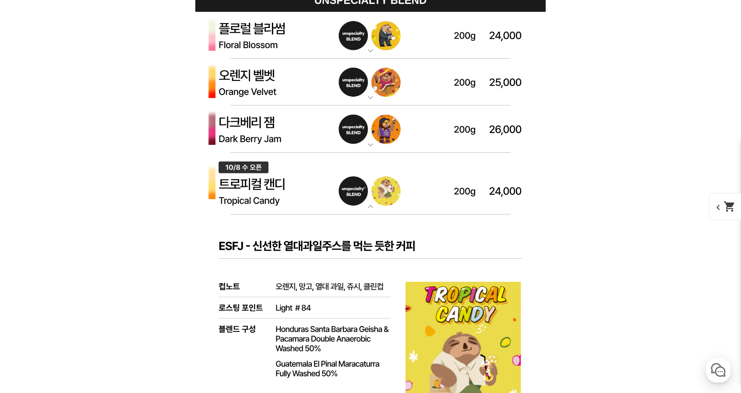
click at [369, 103] on mat-icon "expand_more" at bounding box center [371, 97] width 18 height 11
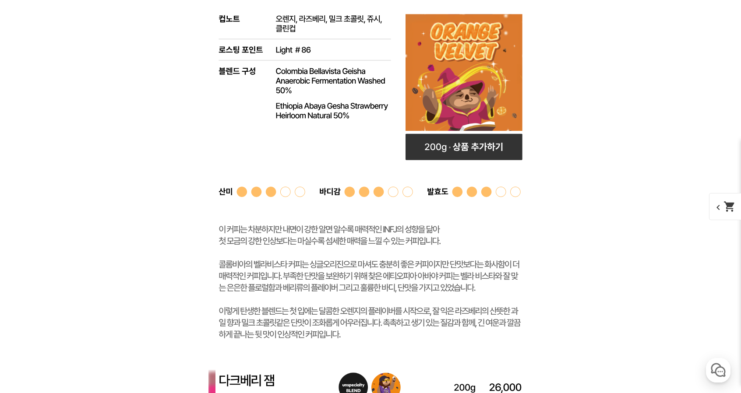
scroll to position [2953, 0]
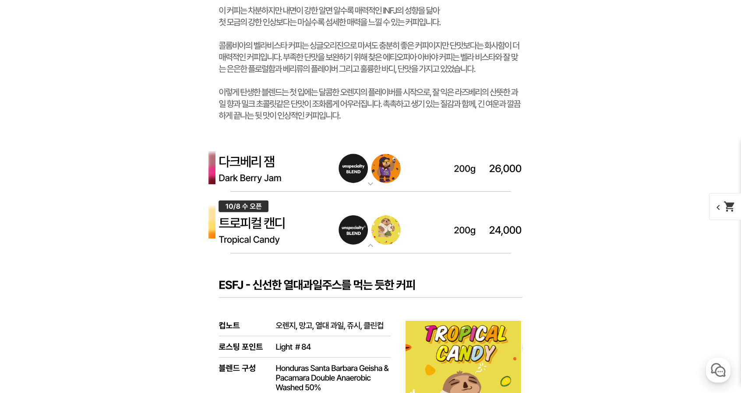
click at [372, 193] on p "[10.8 오픈] 트로피컬 캔디 (언스페셜티 블렌드)" at bounding box center [370, 195] width 350 height 7
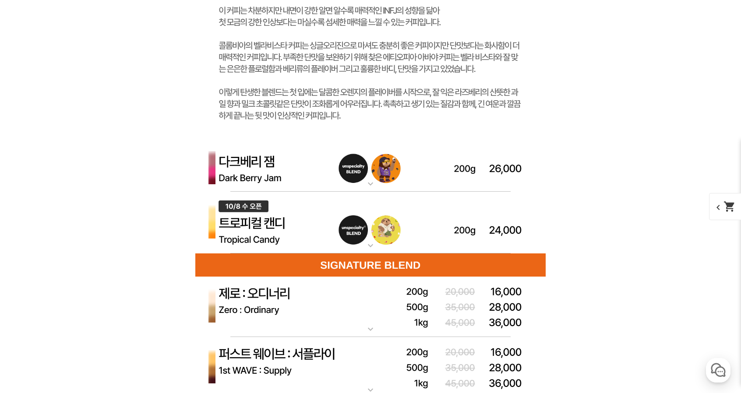
click at [371, 186] on mat-icon "expand_more" at bounding box center [371, 184] width 18 height 11
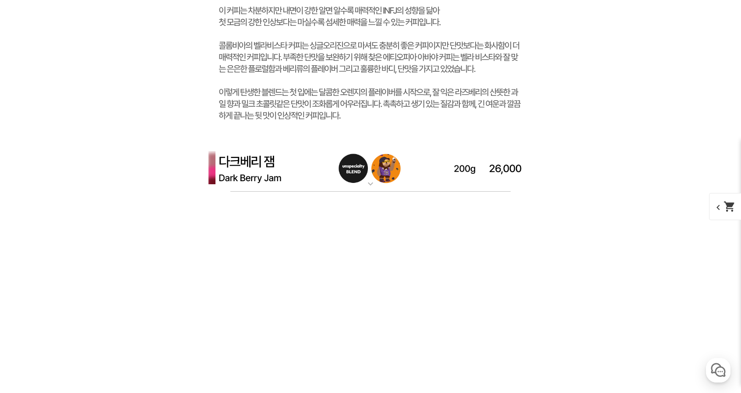
click at [371, 186] on mat-icon "expand_more" at bounding box center [371, 184] width 18 height 11
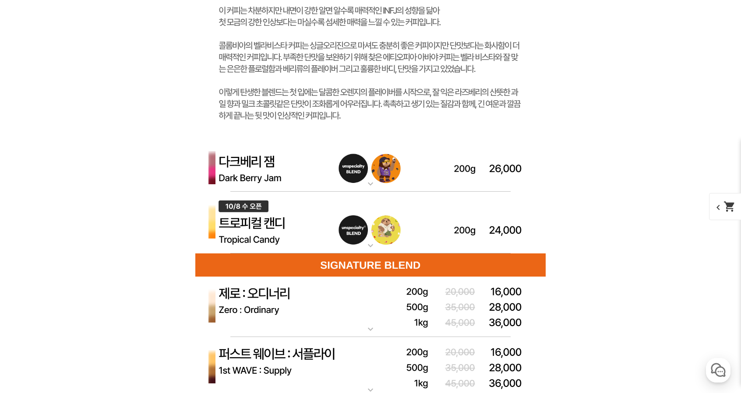
click at [371, 186] on mat-icon "expand_more" at bounding box center [371, 184] width 18 height 11
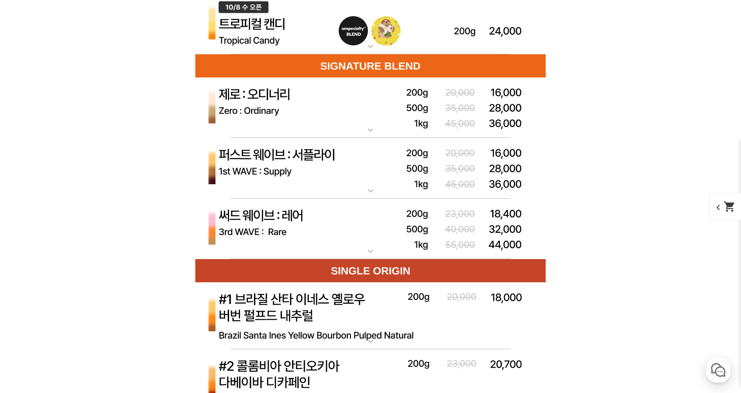
scroll to position [3522, 0]
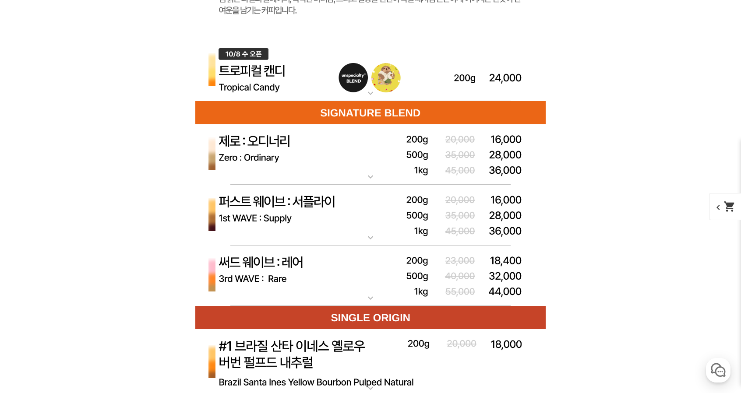
click at [372, 174] on mat-icon "expand_more" at bounding box center [371, 177] width 18 height 11
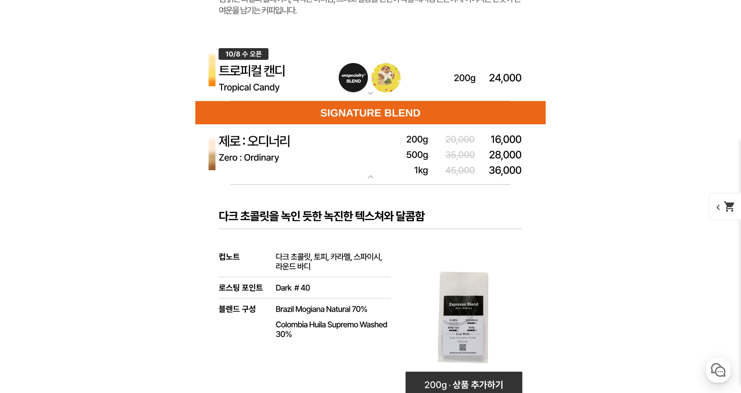
click at [372, 174] on mat-icon "expand_more" at bounding box center [371, 177] width 18 height 11
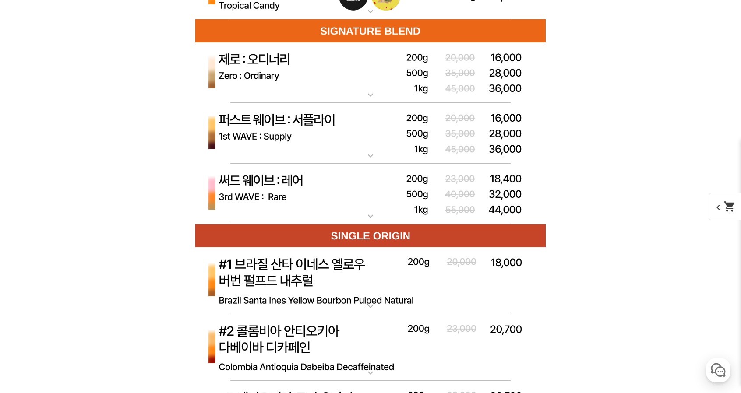
scroll to position [3653, 0]
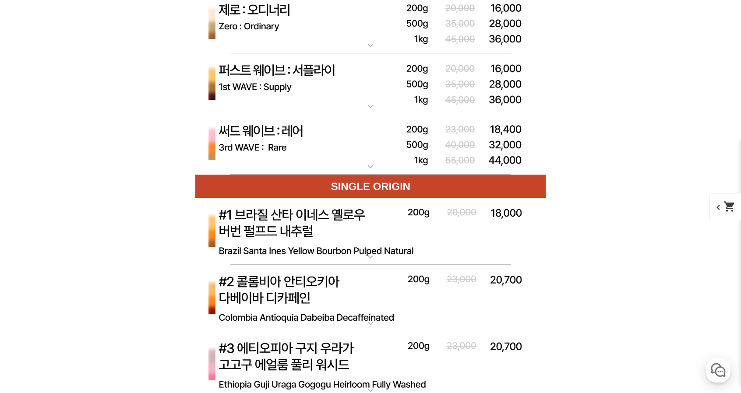
click at [373, 168] on mat-icon "expand_more" at bounding box center [371, 166] width 18 height 11
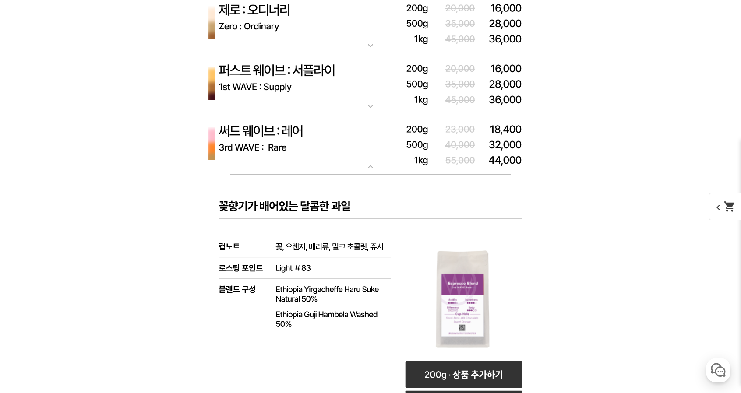
click at [373, 168] on mat-icon "expand_more" at bounding box center [371, 166] width 18 height 11
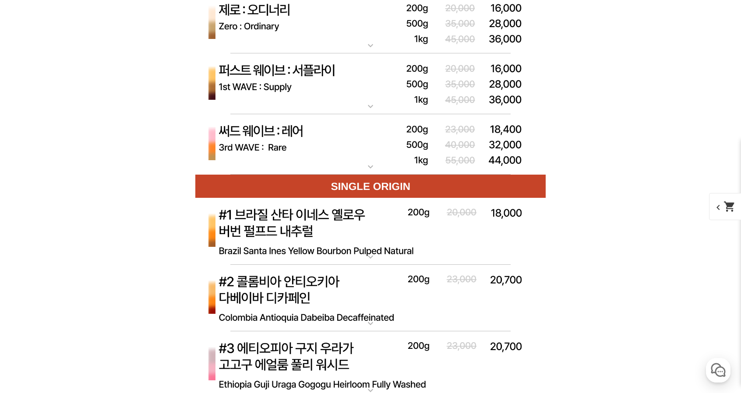
click at [366, 108] on mat-icon "expand_more" at bounding box center [371, 106] width 18 height 11
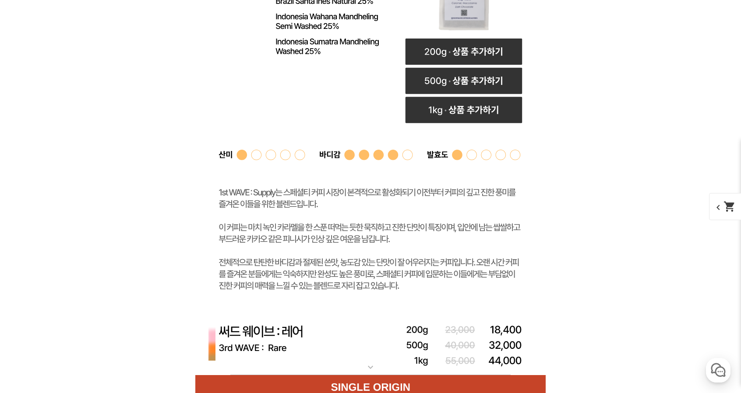
scroll to position [3959, 0]
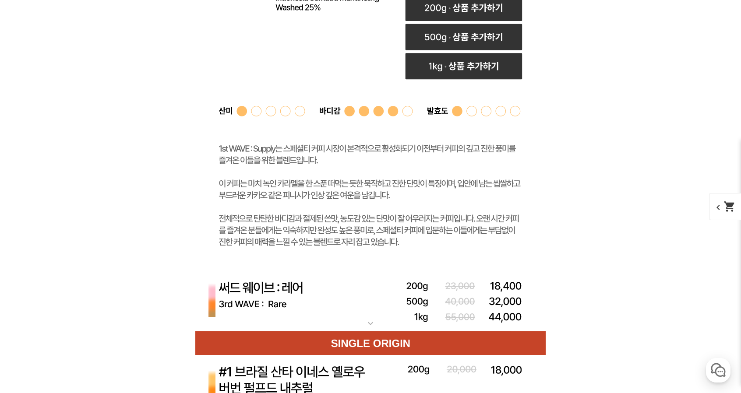
click at [373, 317] on img at bounding box center [370, 301] width 350 height 61
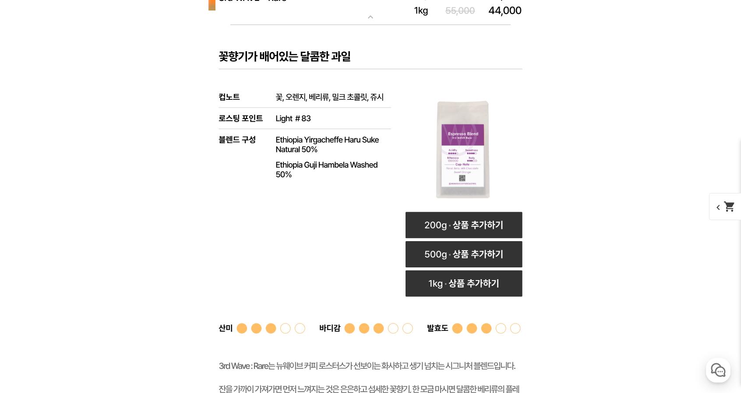
scroll to position [4353, 0]
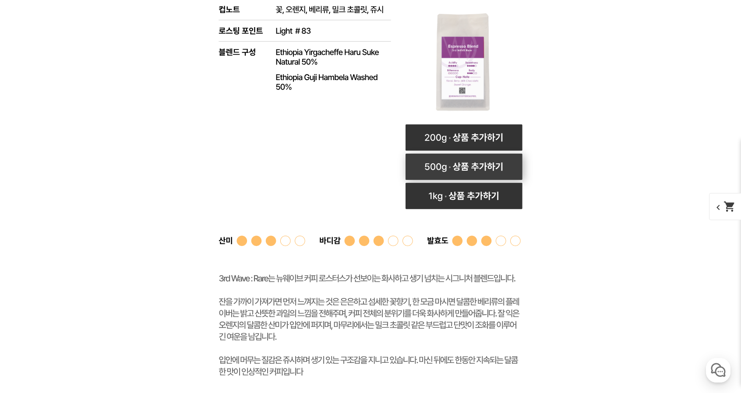
click at [456, 170] on rect at bounding box center [463, 167] width 117 height 26
select select "써드 웨이브 : 레어 ([PERSON_NAME])"
select select "500g"
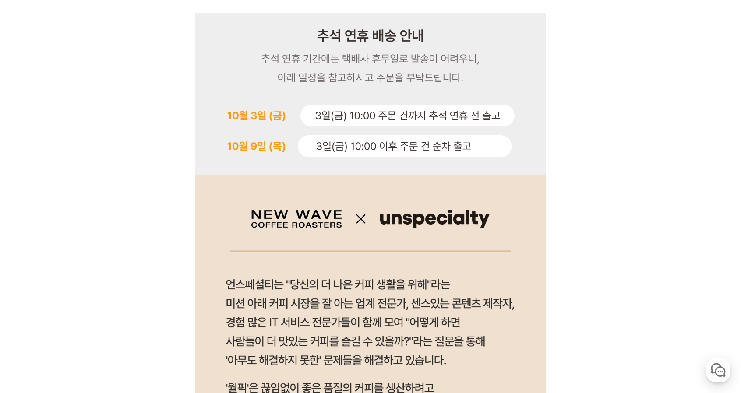
scroll to position [0, 0]
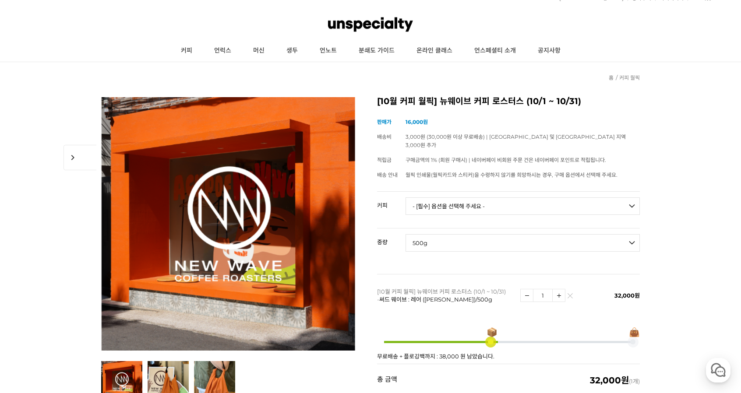
drag, startPoint x: 636, startPoint y: 287, endPoint x: 657, endPoint y: 49, distance: 239.0
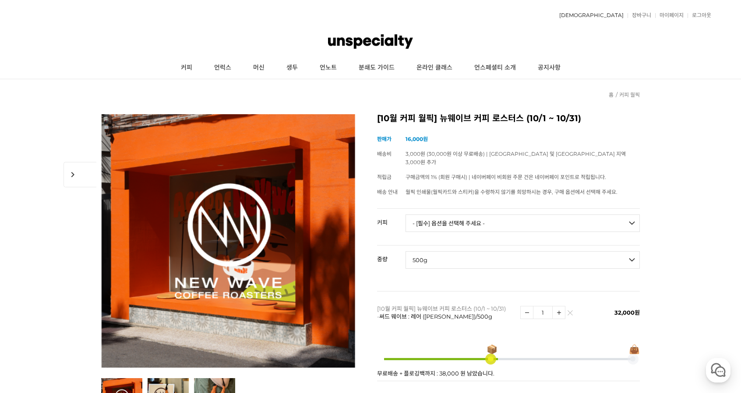
click at [611, 13] on link "[DEMOGRAPHIC_DATA]" at bounding box center [589, 15] width 69 height 5
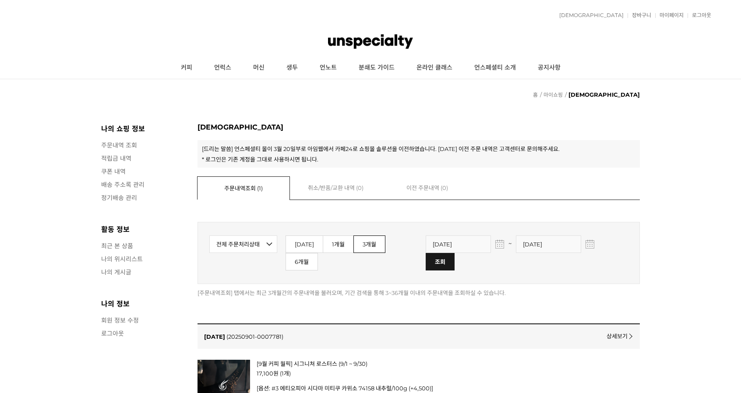
click at [645, 14] on link "장바구니" at bounding box center [639, 15] width 24 height 5
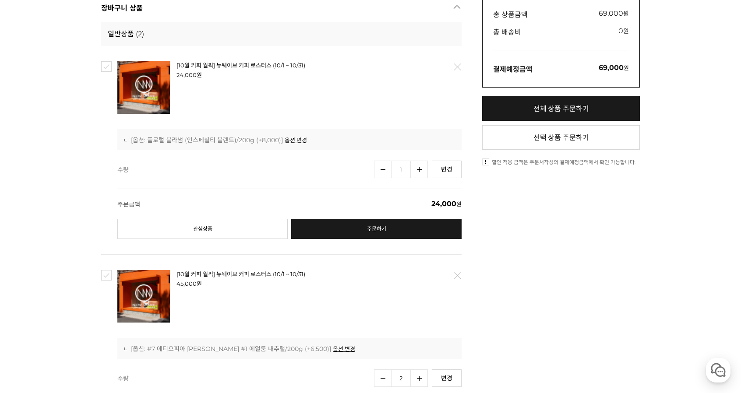
scroll to position [219, 0]
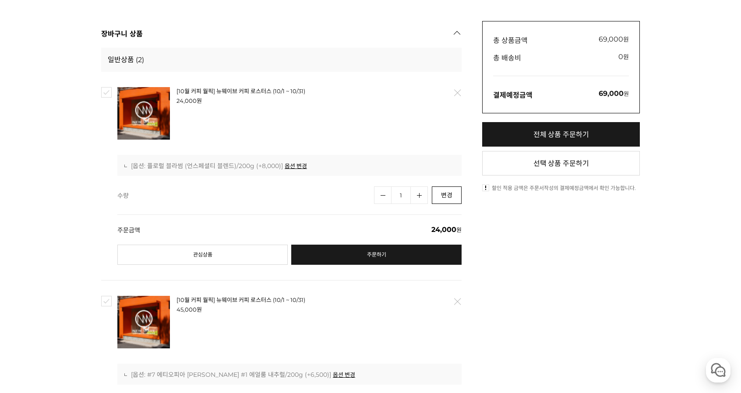
click at [448, 192] on link "변경" at bounding box center [447, 195] width 30 height 18
click at [459, 91] on link "삭제" at bounding box center [457, 93] width 18 height 18
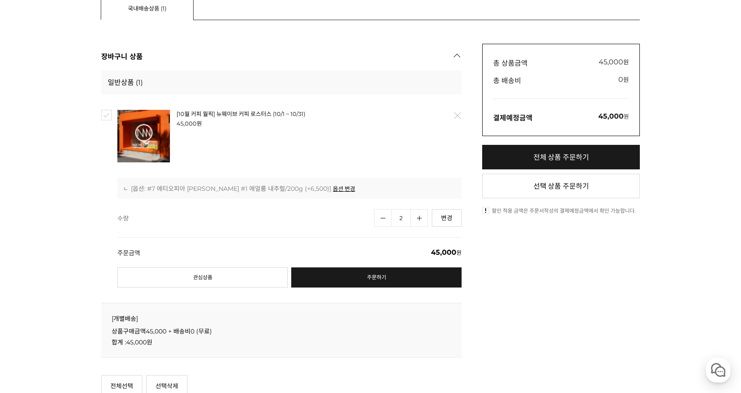
scroll to position [175, 0]
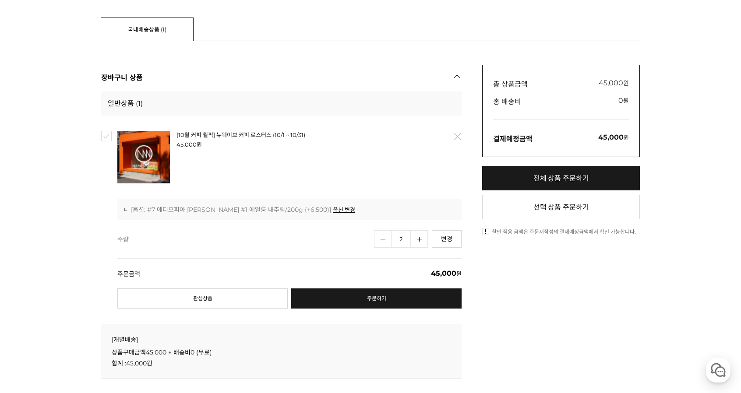
scroll to position [219, 0]
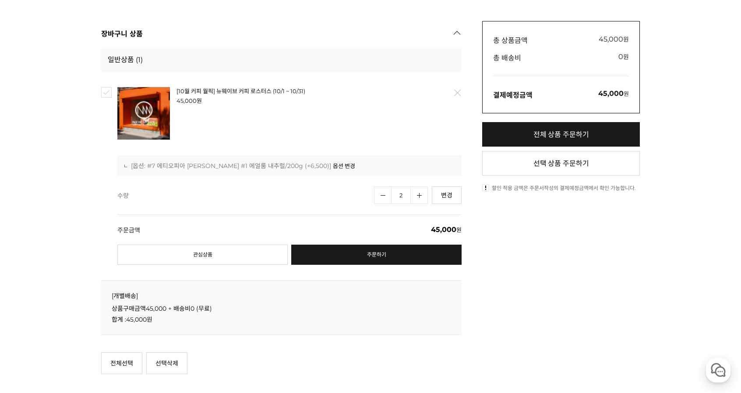
click at [333, 164] on link "옵션 변경" at bounding box center [344, 166] width 22 height 8
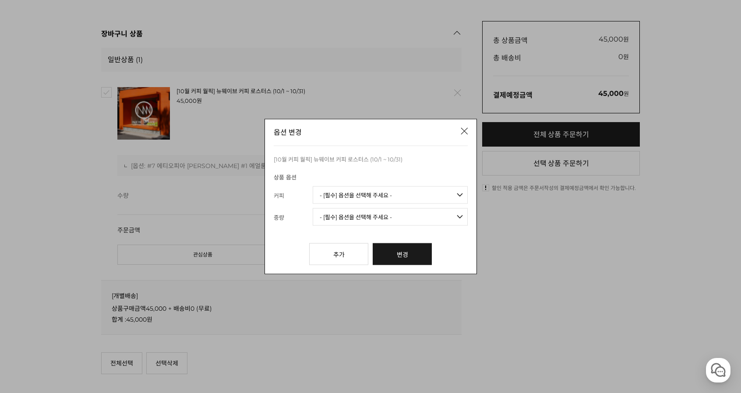
click at [390, 185] on div "상품 옵션 {$option_name} {$form.option_value} 커피 - [필수] 옵션을 선택해 주세요 - -------------…" at bounding box center [371, 198] width 194 height 53
click at [393, 193] on select "- [필수] 옵션을 선택해 주세요 - ------------------- 언스페셜티 분쇄도 가이드 종이 받기 (주문 1건당 최대 1개 제공) …" at bounding box center [389, 195] width 155 height 18
select select "#7 에티오피아 [PERSON_NAME] #1 에얼룸 내추럴"
click at [312, 186] on select "- [필수] 옵션을 선택해 주세요 - ------------------- 언스페셜티 분쇄도 가이드 종이 받기 (주문 1건당 최대 1개 제공) …" at bounding box center [389, 195] width 155 height 18
click at [418, 210] on select "- [필수] 옵션을 선택해 주세요 - ------------------- 200g (+6,500원)" at bounding box center [389, 217] width 155 height 18
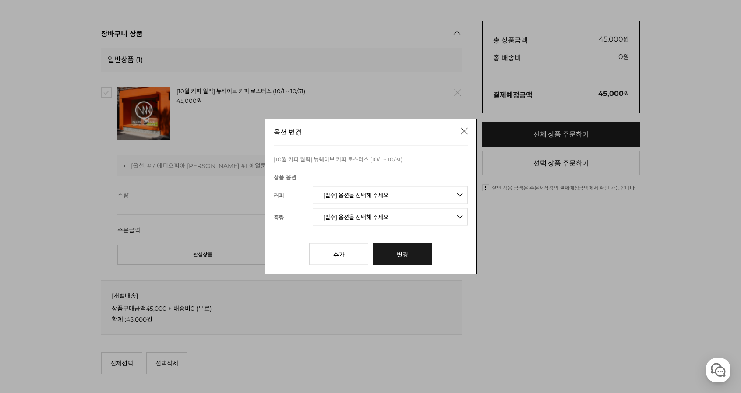
select select "200g"
click at [312, 208] on select "- [필수] 옵션을 선택해 주세요 - ------------------- 200g (+6,500원)" at bounding box center [389, 217] width 155 height 18
click at [390, 257] on link "변경" at bounding box center [401, 254] width 59 height 22
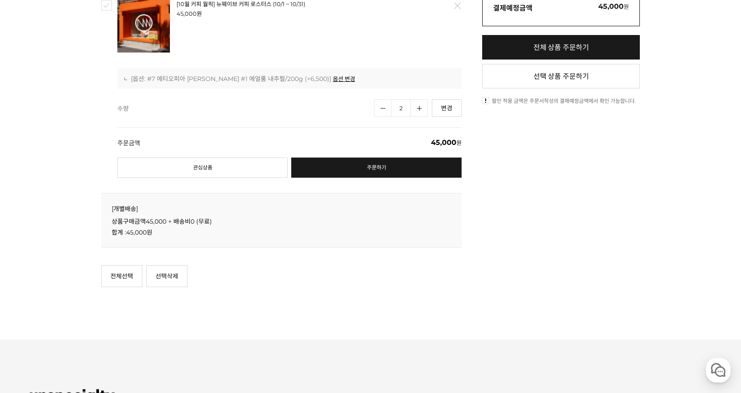
scroll to position [306, 0]
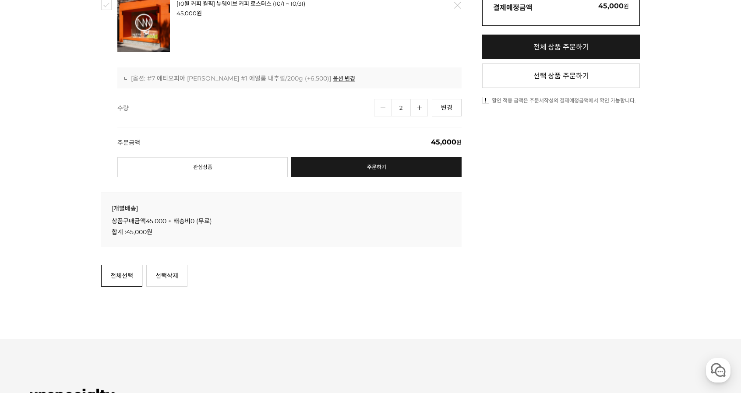
click at [127, 278] on link "전체선택" at bounding box center [121, 276] width 41 height 22
checkbox input "true"
click at [154, 281] on link "선택삭제" at bounding box center [166, 276] width 41 height 22
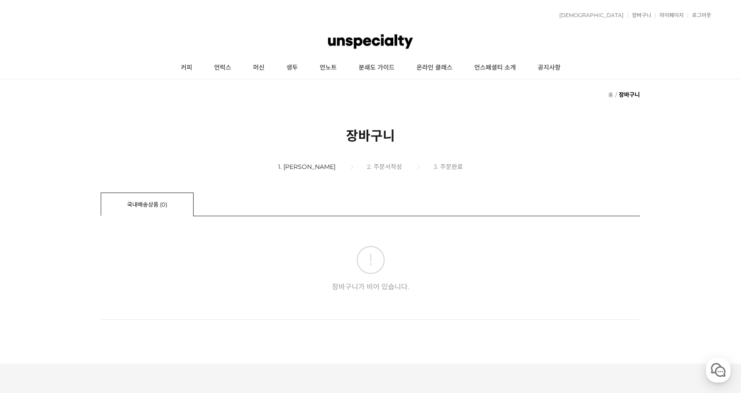
click at [380, 35] on img at bounding box center [370, 41] width 85 height 26
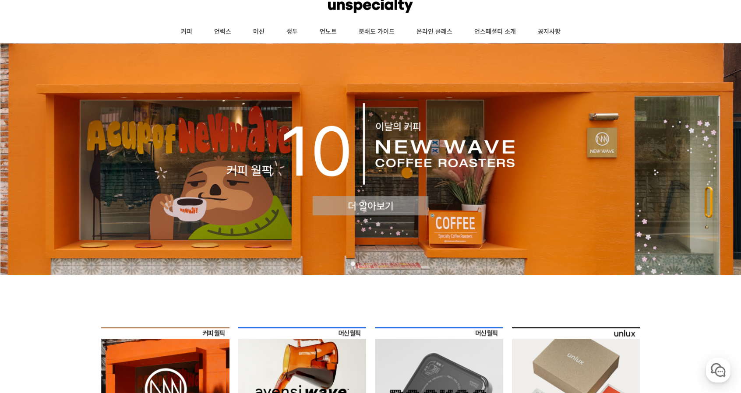
scroll to position [131, 0]
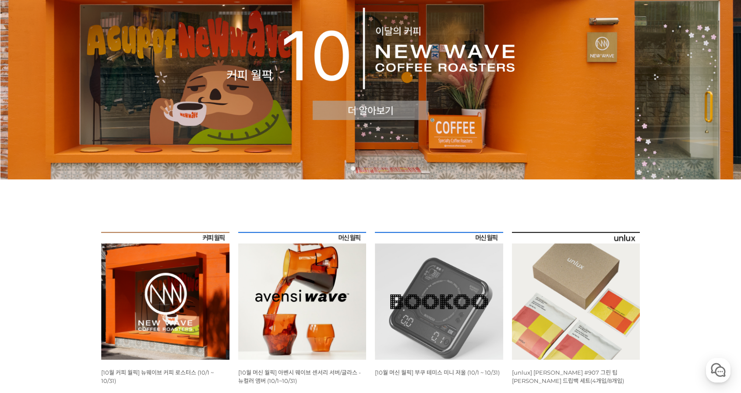
click at [155, 295] on img at bounding box center [165, 296] width 128 height 128
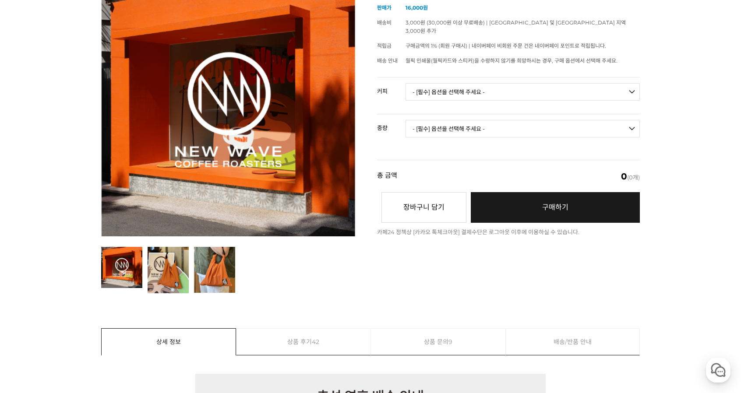
click at [483, 83] on select "- [필수] 옵션을 선택해 주세요 - ------------------- 언스페셜티 분쇄도 가이드 종이 받기 (주문 1건당 최대 1개 제공) …" at bounding box center [522, 92] width 234 height 18
select select "#7 에티오피아 시다마 뎀비 #1 에얼룸 내추럴"
click at [405, 83] on select "- [필수] 옵션을 선택해 주세요 - ------------------- 언스페셜티 분쇄도 가이드 종이 받기 (주문 1건당 최대 1개 제공) …" at bounding box center [522, 92] width 234 height 18
drag, startPoint x: 491, startPoint y: 122, endPoint x: 491, endPoint y: 126, distance: 4.4
click at [491, 123] on select "- [필수] 옵션을 선택해 주세요 - ------------------- 200g" at bounding box center [522, 129] width 234 height 18
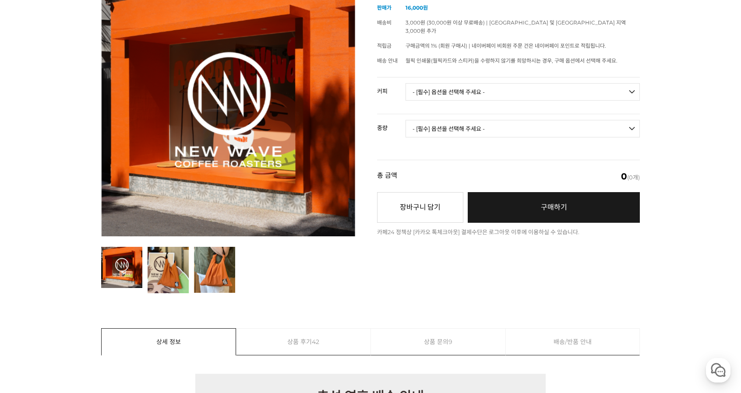
select select "200g"
click at [405, 120] on select "- [필수] 옵션을 선택해 주세요 - ------------------- 200g" at bounding box center [522, 129] width 234 height 18
select select "*"
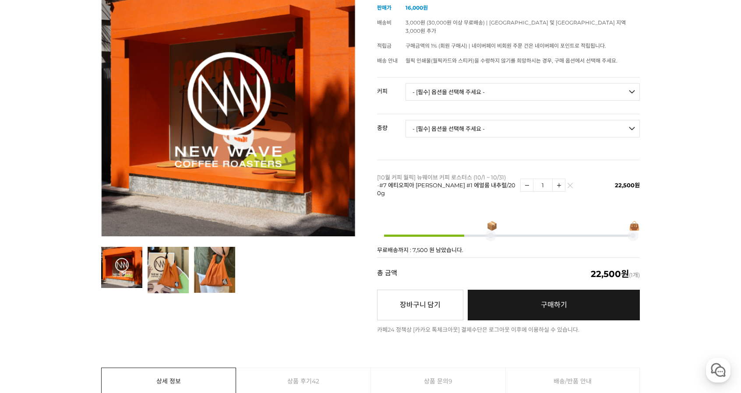
click at [559, 179] on img at bounding box center [558, 185] width 12 height 12
type input "2"
click at [491, 83] on select "- [필수] 옵션을 선택해 주세요 - ------------------- 언스페셜티 분쇄도 가이드 종이 받기 (주문 1건당 최대 1개 제공) …" at bounding box center [522, 92] width 234 height 18
click at [530, 83] on select "- [필수] 옵션을 선택해 주세요 - ------------------- 언스페셜티 분쇄도 가이드 종이 받기 (주문 1건당 최대 1개 제공) …" at bounding box center [522, 92] width 234 height 18
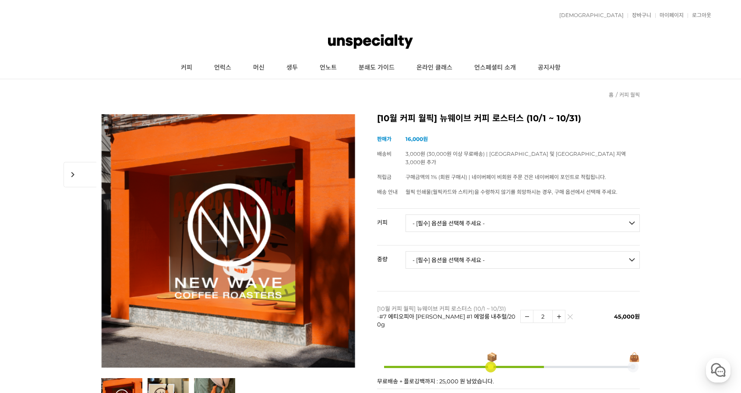
click at [458, 214] on select "- [필수] 옵션을 선택해 주세요 - ------------------- 언스페셜티 분쇄도 가이드 종이 받기 (주문 1건당 최대 1개 제공) …" at bounding box center [522, 223] width 234 height 18
click at [405, 214] on select "- [필수] 옵션을 선택해 주세요 - ------------------- 언스페셜티 분쇄도 가이드 종이 받기 (주문 1건당 최대 1개 제공) …" at bounding box center [522, 223] width 234 height 18
click at [510, 214] on select "- [필수] 옵션을 선택해 주세요 - ------------------- 언스페셜티 분쇄도 가이드 종이 받기 (주문 1건당 최대 1개 제공) …" at bounding box center [522, 223] width 234 height 18
select select "써드 웨이브 : 레어 (하우스 블렌드)"
click at [405, 214] on select "- [필수] 옵션을 선택해 주세요 - ------------------- 언스페셜티 분쇄도 가이드 종이 받기 (주문 1건당 최대 1개 제공) …" at bounding box center [522, 223] width 234 height 18
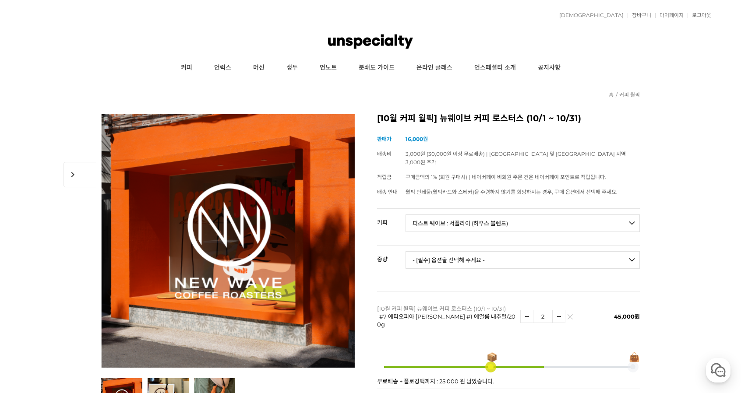
click at [479, 252] on select "- [필수] 옵션을 선택해 주세요 - ------------------- 200g 500g 1kg" at bounding box center [522, 260] width 234 height 18
select select "500g"
click at [405, 251] on select "- [필수] 옵션을 선택해 주세요 - ------------------- 200g 500g 1kg" at bounding box center [522, 260] width 234 height 18
select select "*"
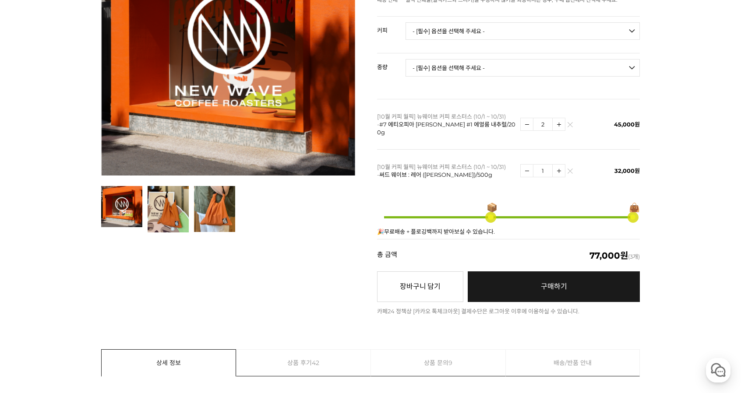
scroll to position [219, 0]
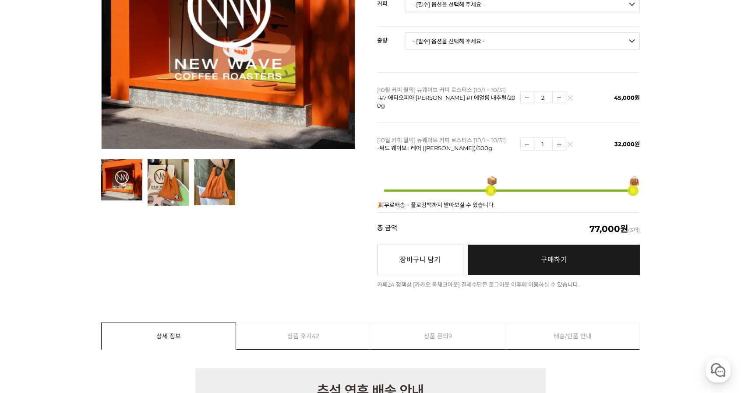
click at [560, 246] on link "구매하기 예약주문 REGULAR DELIVERY" at bounding box center [553, 260] width 172 height 31
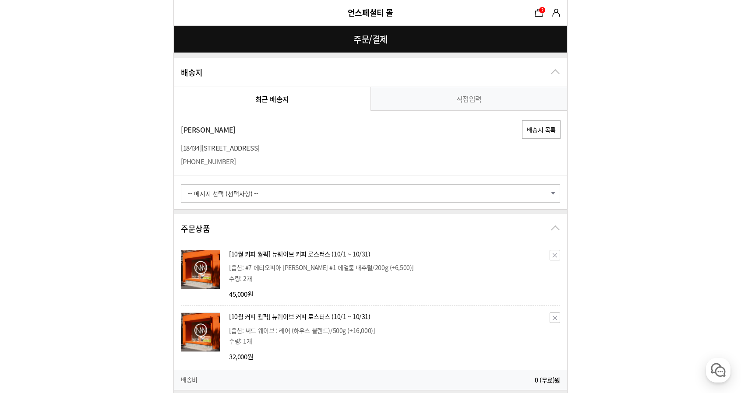
click at [254, 195] on select "-- 메시지 선택 (선택사항) -- 배송 전에 미리 연락바랍니다. 부재 시 경비실에 맡겨주세요. 부재 시 문 앞에 놓아주세요. 빠른 배송 부탁…" at bounding box center [370, 193] width 379 height 18
click at [256, 194] on select "-- 메시지 선택 (선택사항) -- 배송 전에 미리 연락바랍니다. 부재 시 경비실에 맡겨주세요. 부재 시 문 앞에 놓아주세요. 빠른 배송 부탁…" at bounding box center [370, 193] width 379 height 18
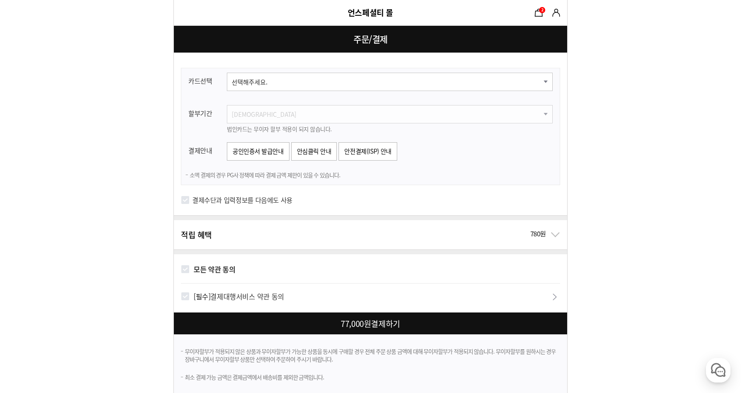
scroll to position [804, 0]
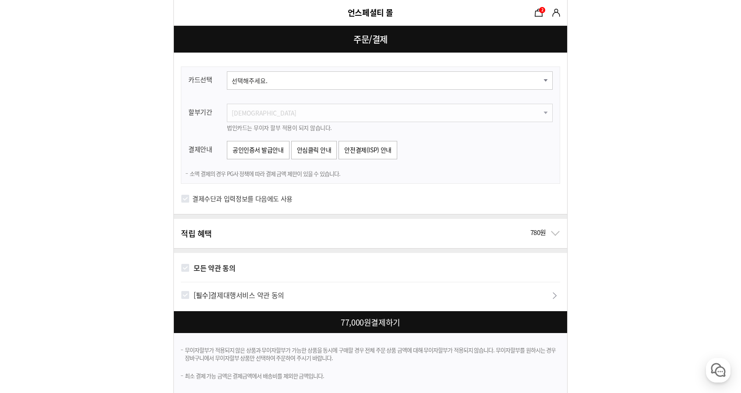
click at [197, 265] on strong "모든 약관 동의" at bounding box center [214, 268] width 42 height 11
click at [190, 265] on input "모든 약관 동의" at bounding box center [185, 267] width 9 height 9
checkbox input "true"
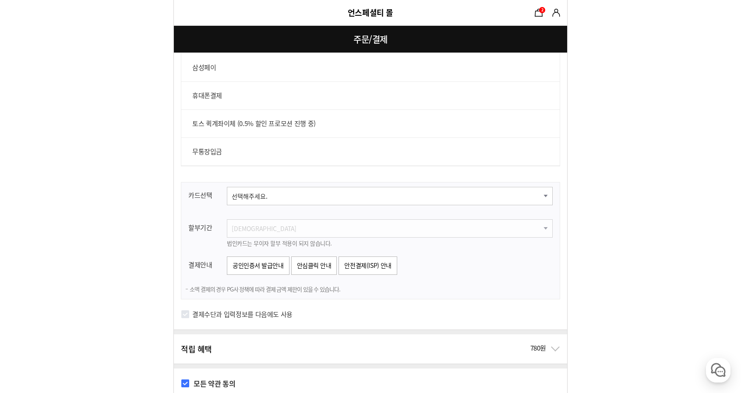
scroll to position [673, 0]
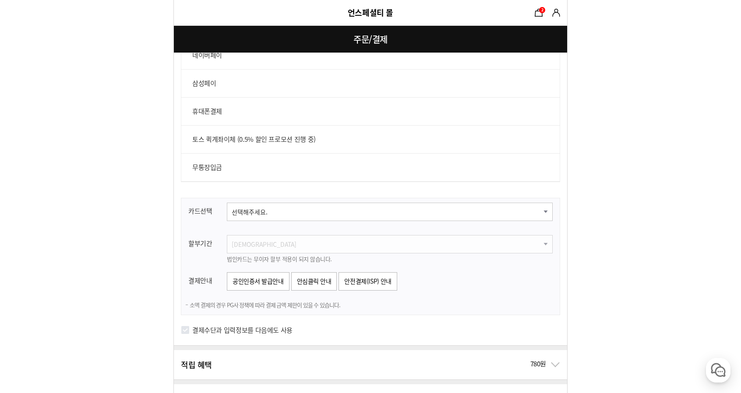
click at [268, 214] on select "선택해주세요. 신한카드 비씨카드 우리카드 KB국민카드 롯데카드 현대카드 삼성카드 NH카드 하나카드 씨티카드 카카오뱅크 광주카드 전북카드 수협카…" at bounding box center [390, 212] width 326 height 18
select select "card_17"
click at [227, 203] on select "선택해주세요. 신한카드 비씨카드 우리카드 KB국민카드 롯데카드 현대카드 삼성카드 NH카드 하나카드 씨티카드 카카오뱅크 광주카드 전북카드 수협카…" at bounding box center [390, 212] width 326 height 18
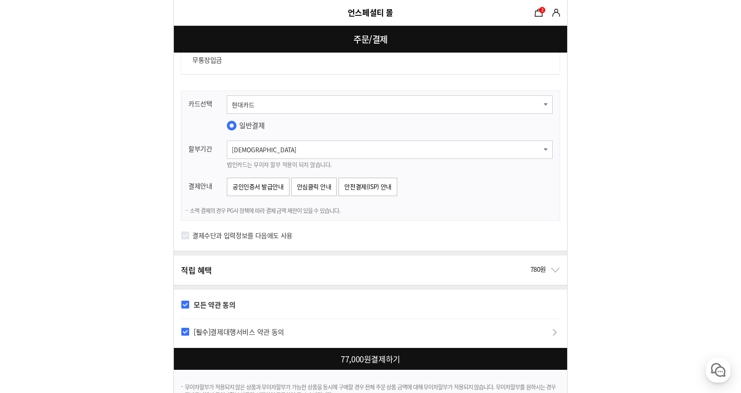
scroll to position [804, 0]
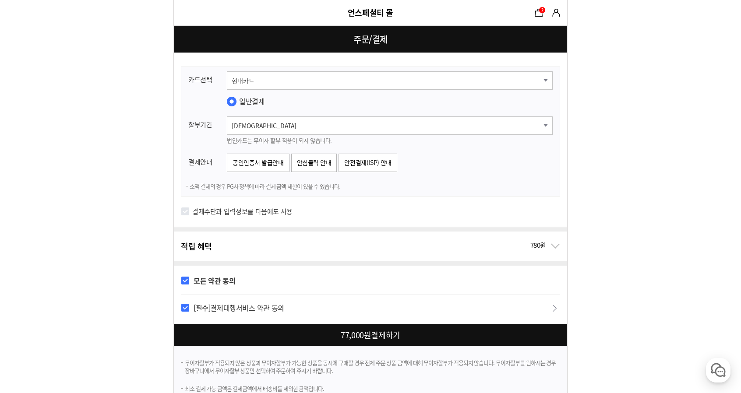
click at [239, 325] on div at bounding box center [372, 335] width 397 height 22
checkbox input "false"
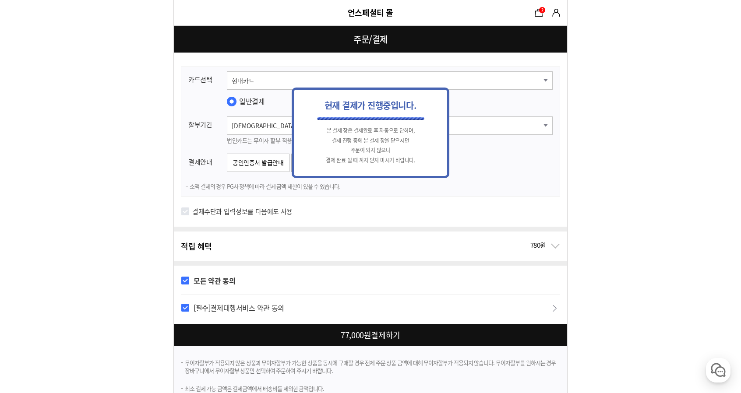
scroll to position [0, 0]
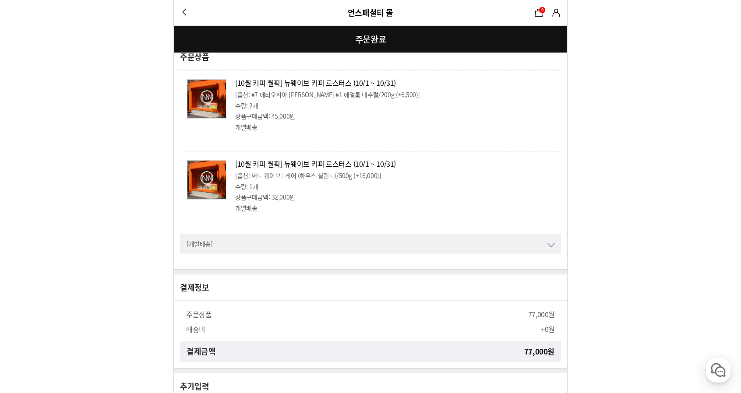
scroll to position [487, 0]
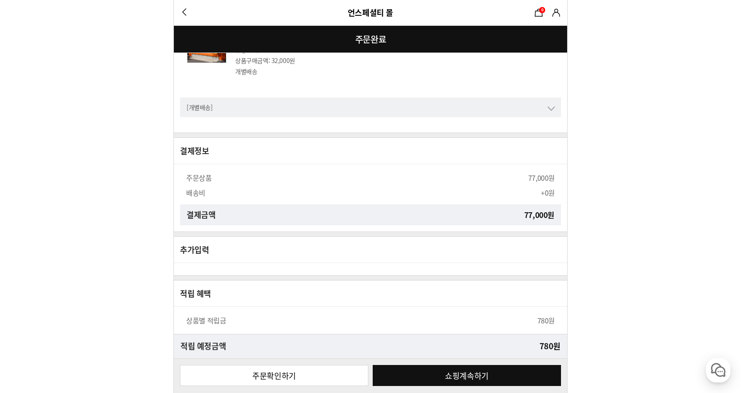
drag, startPoint x: 628, startPoint y: 167, endPoint x: 572, endPoint y: 78, distance: 105.0
